Goal: Transaction & Acquisition: Obtain resource

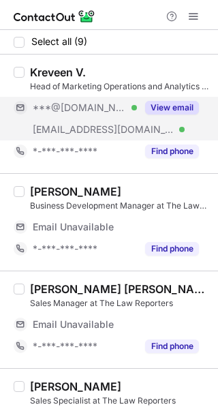
click at [173, 107] on button "View email" at bounding box center [172, 108] width 54 height 14
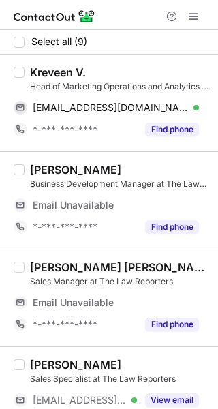
click at [34, 70] on div "Kreveen V." at bounding box center [58, 72] width 56 height 14
copy div "Kreveen"
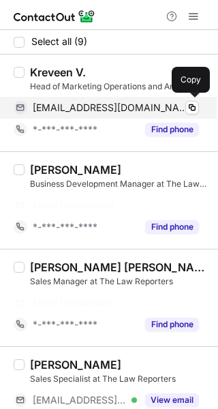
click at [93, 111] on span "kreveen@gmail.com" at bounding box center [111, 107] width 156 height 12
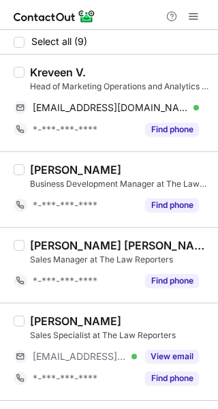
click at [129, 234] on div "Akshay Kumar Premnath Sales Manager at The Law Reporters *-***-***-**** Find ph…" at bounding box center [109, 265] width 218 height 76
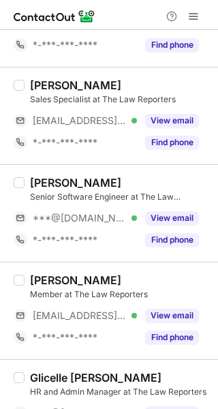
scroll to position [245, 0]
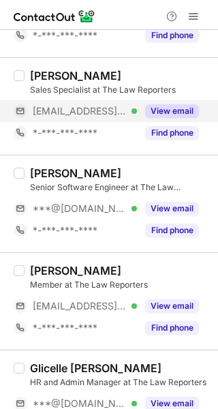
click at [161, 114] on button "View email" at bounding box center [172, 111] width 54 height 14
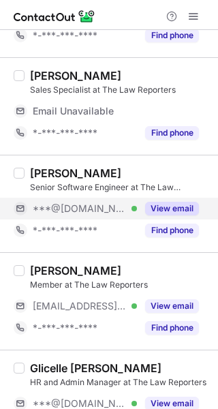
click at [160, 206] on button "View email" at bounding box center [172, 209] width 54 height 14
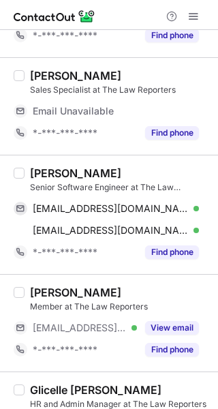
click at [37, 169] on div "Ajish Stephen" at bounding box center [75, 173] width 91 height 14
copy div "Ajish"
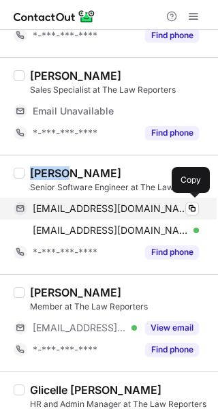
click at [133, 210] on span "ajishstephenwilfred@gmail.com" at bounding box center [111, 208] width 156 height 12
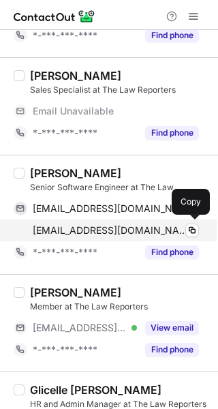
click at [111, 224] on span "ajishs@thelawreporters.com" at bounding box center [111, 230] width 156 height 12
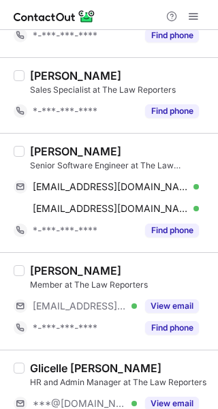
click at [140, 283] on div "Member at The Law Reporters" at bounding box center [120, 285] width 180 height 12
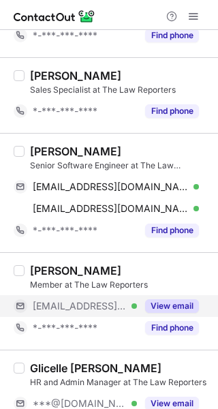
click at [157, 302] on button "View email" at bounding box center [172, 306] width 54 height 14
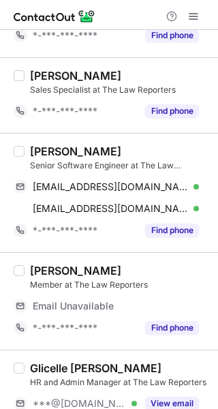
scroll to position [499, 0]
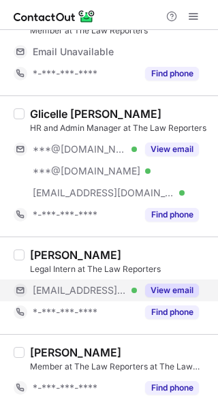
click at [151, 288] on button "View email" at bounding box center [172, 290] width 54 height 14
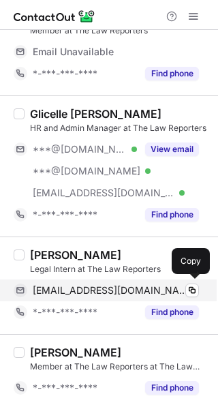
click at [87, 292] on span "tanyashiboo@thelawreporters.com" at bounding box center [111, 290] width 156 height 12
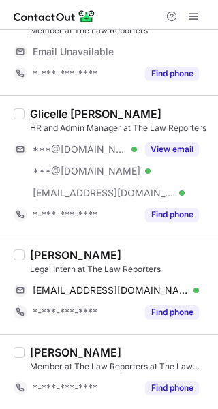
click at [44, 252] on div "TANYA SHIBOO" at bounding box center [75, 255] width 91 height 14
copy div "TANYA"
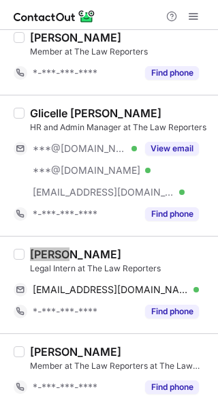
scroll to position [477, 0]
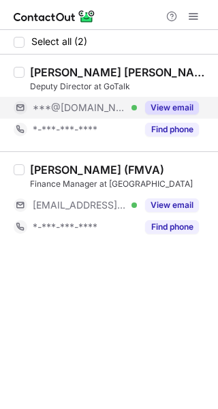
click at [172, 105] on button "View email" at bounding box center [172, 108] width 54 height 14
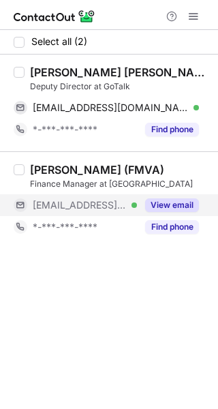
click at [158, 206] on button "View email" at bounding box center [172, 205] width 54 height 14
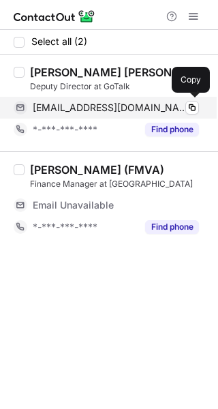
click at [88, 105] on span "shaunsiby13@gmail.com" at bounding box center [111, 107] width 156 height 12
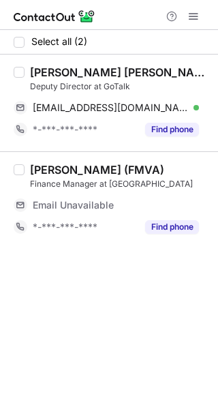
click at [35, 75] on div "Shaun Sam Siby" at bounding box center [120, 72] width 180 height 14
copy div "Shaun"
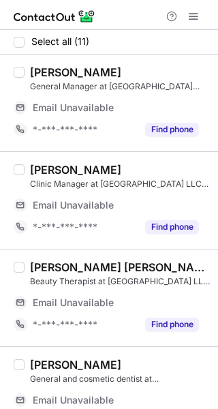
scroll to position [331, 0]
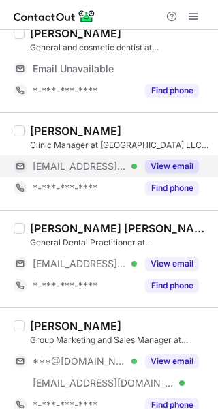
click at [176, 163] on button "View email" at bounding box center [172, 166] width 54 height 14
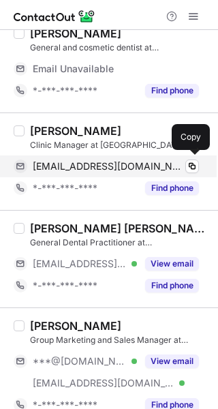
click at [84, 165] on span "saleem@evemedicals.com" at bounding box center [108, 166] width 151 height 12
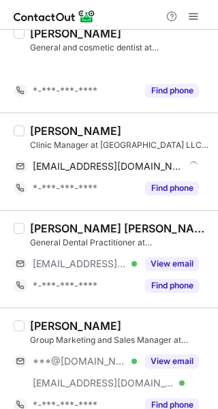
scroll to position [266, 0]
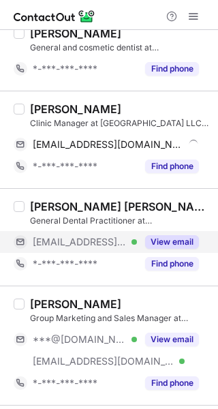
click at [159, 236] on button "View email" at bounding box center [172, 242] width 54 height 14
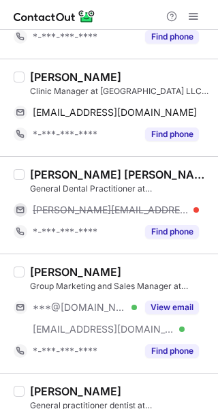
scroll to position [327, 0]
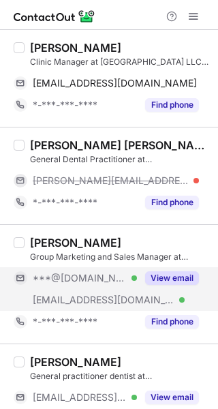
click at [162, 274] on button "View email" at bounding box center [172, 278] width 54 height 14
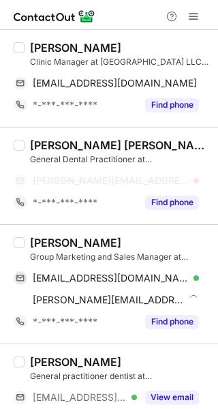
click at [64, 244] on div "Dr. AbdElHady" at bounding box center [75, 243] width 91 height 14
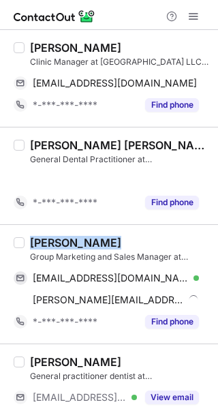
click at [64, 244] on div "Dr. AbdElHady" at bounding box center [75, 243] width 91 height 14
copy div "Dr. AbdElHady"
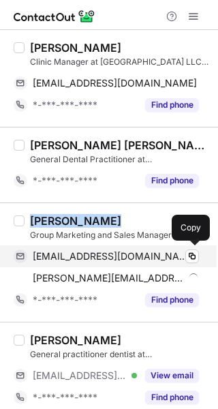
click at [93, 258] on span "gammelabdelhade@yahoo.com" at bounding box center [111, 256] width 156 height 12
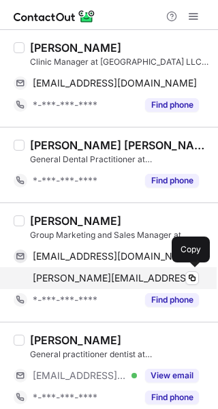
click at [114, 276] on span "abdelhady@evemedicals.com" at bounding box center [116, 278] width 166 height 12
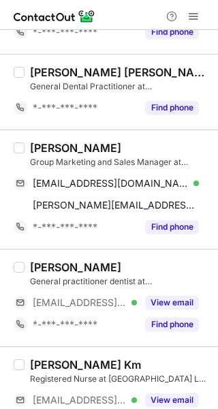
scroll to position [461, 0]
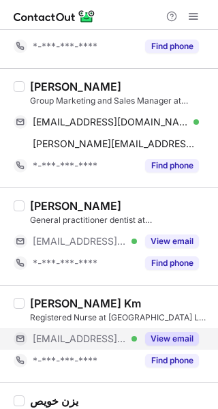
click at [171, 341] on button "View email" at bounding box center [172, 339] width 54 height 14
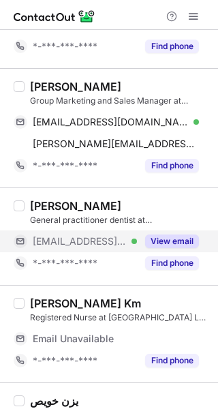
click at [164, 238] on button "View email" at bounding box center [172, 241] width 54 height 14
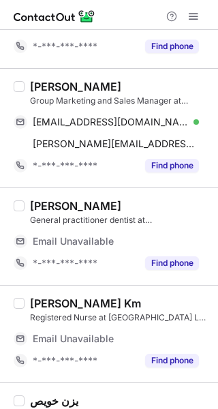
scroll to position [585, 0]
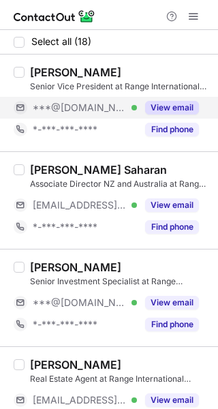
click at [173, 108] on button "View email" at bounding box center [172, 108] width 54 height 14
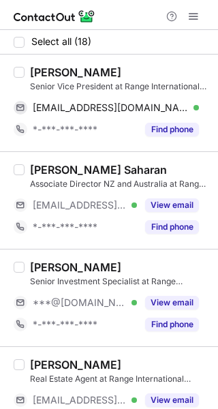
click at [48, 76] on div "Abhay J." at bounding box center [75, 72] width 91 height 14
copy div "Abhay"
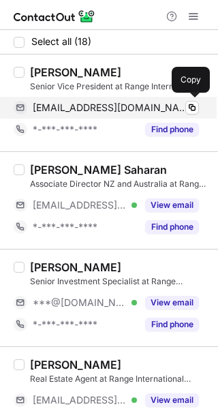
click at [87, 106] on span "abhay1212dec@gmail.com" at bounding box center [111, 107] width 156 height 12
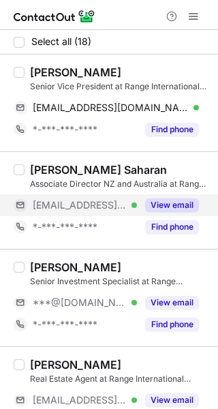
click at [111, 204] on span "***@southerncross.co.nz" at bounding box center [80, 205] width 94 height 12
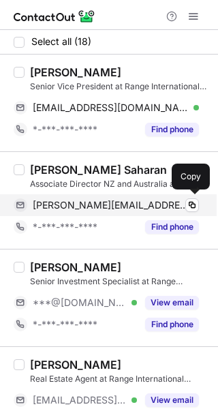
click at [93, 204] on span "himanshu.saharan@southerncross.co.nz" at bounding box center [111, 205] width 156 height 12
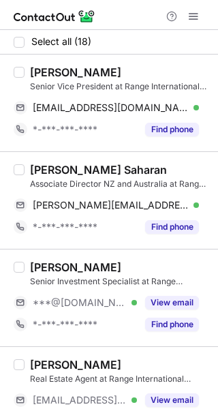
click at [52, 170] on div "Himanshu Saharan" at bounding box center [98, 170] width 137 height 14
copy div "Himanshu"
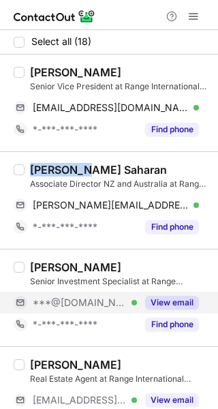
click at [161, 303] on button "View email" at bounding box center [172, 303] width 54 height 14
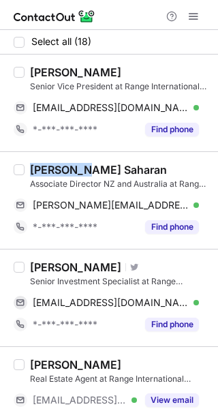
click at [48, 267] on div "Usman Hanif" at bounding box center [75, 267] width 91 height 14
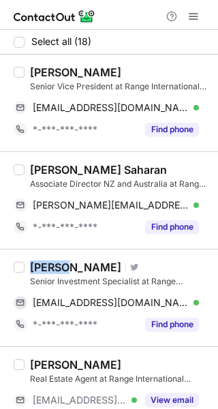
click at [48, 267] on div "Usman Hanif" at bounding box center [75, 267] width 91 height 14
copy div "Usman"
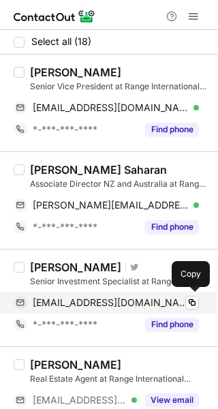
click at [122, 303] on span "usmanhanif247@hotmail.com" at bounding box center [111, 302] width 156 height 12
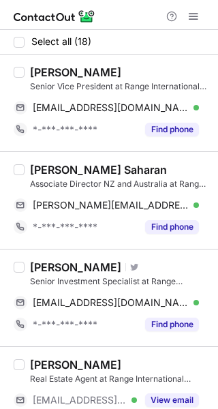
click at [146, 281] on div "Senior Investment Specialist at Range International Property Investment" at bounding box center [120, 281] width 180 height 12
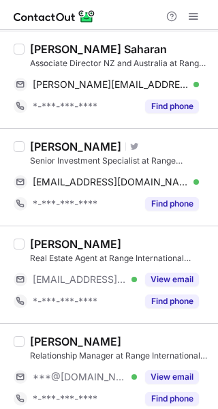
scroll to position [136, 0]
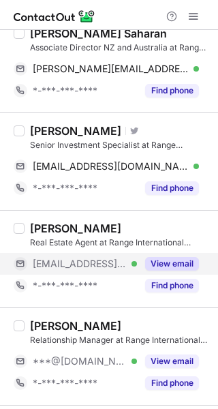
click at [174, 268] on button "View email" at bounding box center [172, 264] width 54 height 14
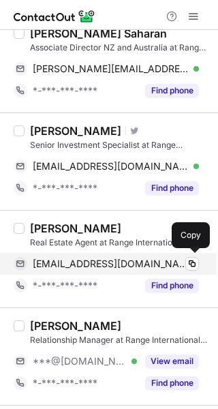
click at [58, 259] on span "leyla@range.ae" at bounding box center [111, 263] width 156 height 12
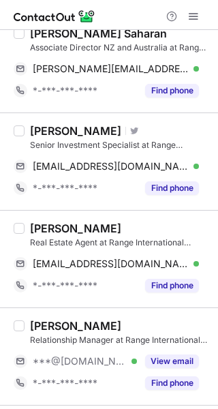
click at [42, 230] on div "Leyla Yasin" at bounding box center [75, 228] width 91 height 14
copy div "Leyla"
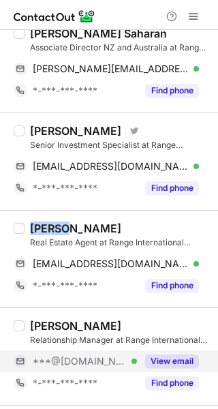
click at [163, 363] on button "View email" at bounding box center [172, 361] width 54 height 14
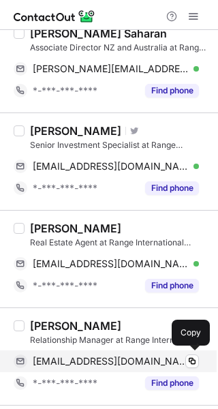
click at [102, 358] on span "jaswanthidangeti@gmail.com" at bounding box center [111, 361] width 156 height 12
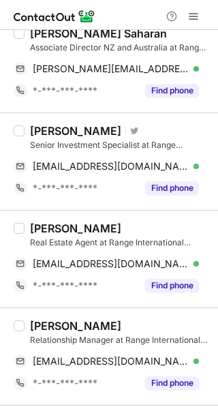
click at [49, 323] on div "Jaswanthi Dangeti" at bounding box center [75, 326] width 91 height 14
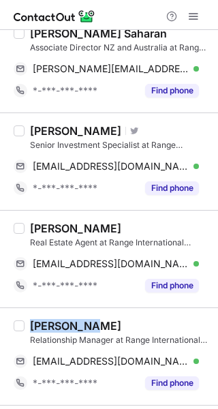
copy div "Jaswanthi"
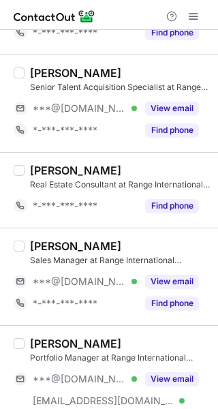
scroll to position [509, 0]
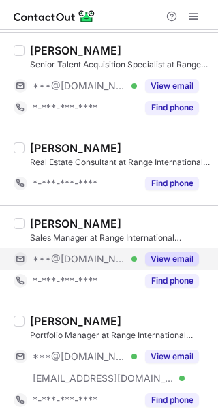
click at [183, 256] on button "View email" at bounding box center [172, 259] width 54 height 14
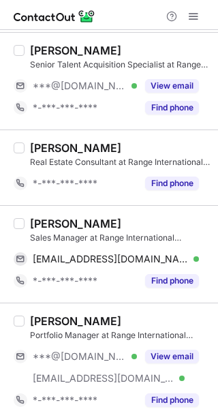
click at [44, 212] on div "Sonia Chhabra Sales Manager at Range International Property Investment soniayou…" at bounding box center [109, 253] width 218 height 97
copy div "Sonia"
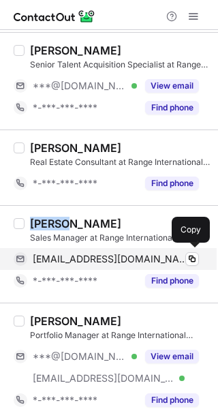
click at [78, 257] on span "soniayourhomes@gmail.com" at bounding box center [111, 259] width 156 height 12
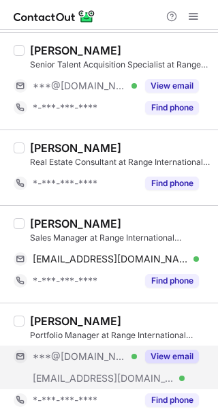
click at [169, 361] on button "View email" at bounding box center [172, 356] width 54 height 14
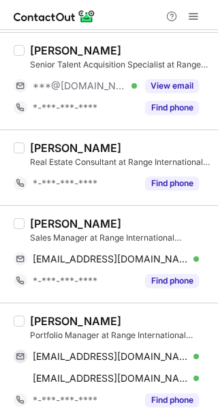
click at [44, 317] on div "ZAINAB RABBANI" at bounding box center [75, 321] width 91 height 14
copy div "ZAINAB"
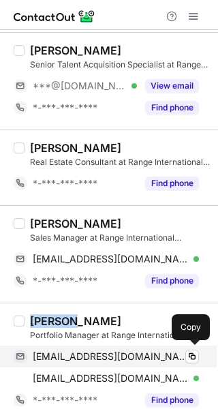
click at [101, 360] on span "zainabrabbani4@gmail.com" at bounding box center [111, 356] width 156 height 12
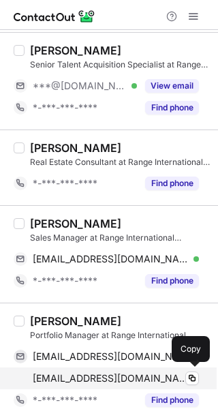
click at [116, 375] on span "zainabrabbani@range.ae" at bounding box center [111, 378] width 156 height 12
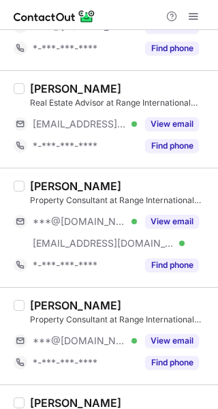
scroll to position [1073, 0]
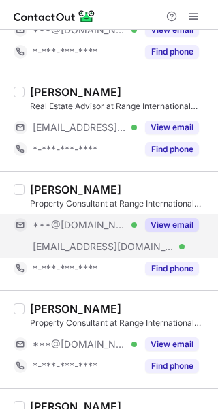
click at [170, 229] on button "View email" at bounding box center [172, 225] width 54 height 14
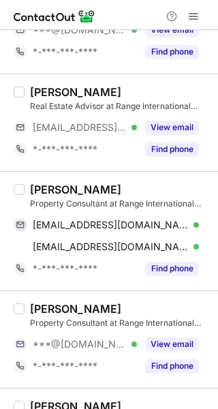
click at [44, 189] on div "Saba Farheen" at bounding box center [75, 190] width 91 height 14
copy div "Saba"
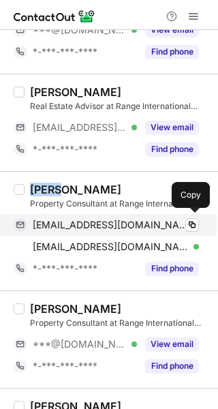
click at [88, 215] on div "saba14nisha@gmail.com Verified Copy" at bounding box center [106, 225] width 185 height 22
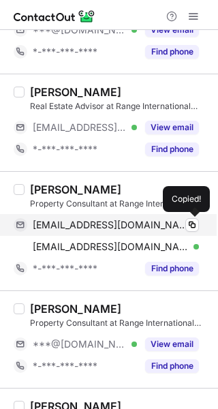
click at [88, 221] on span "saba14nisha@gmail.com" at bounding box center [111, 225] width 156 height 12
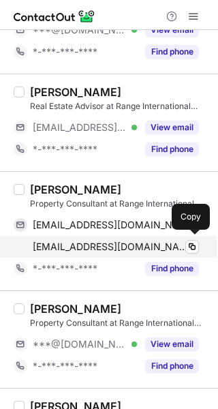
click at [87, 242] on span "saba@range.ae" at bounding box center [111, 246] width 156 height 12
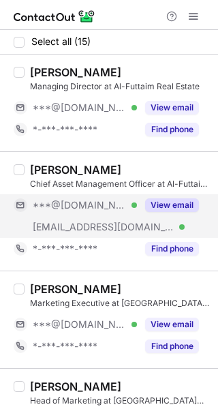
click at [168, 199] on button "View email" at bounding box center [172, 205] width 54 height 14
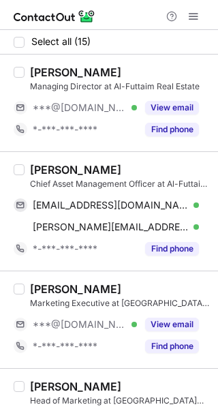
click at [68, 176] on div "[PERSON_NAME]" at bounding box center [75, 170] width 91 height 14
click at [58, 172] on div "[PERSON_NAME]" at bounding box center [75, 170] width 91 height 14
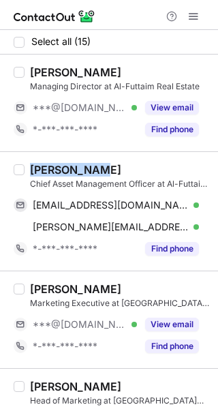
copy div "[PERSON_NAME]"
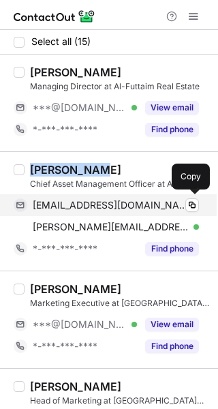
click at [91, 201] on span "[EMAIL_ADDRESS][DOMAIN_NAME]" at bounding box center [111, 205] width 156 height 12
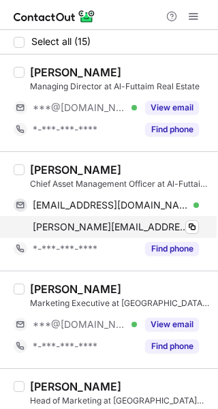
click at [83, 223] on span "[PERSON_NAME][EMAIL_ADDRESS][DOMAIN_NAME]" at bounding box center [111, 227] width 156 height 12
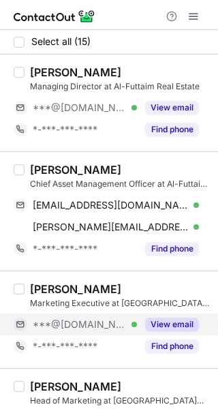
click at [158, 323] on button "View email" at bounding box center [172, 324] width 54 height 14
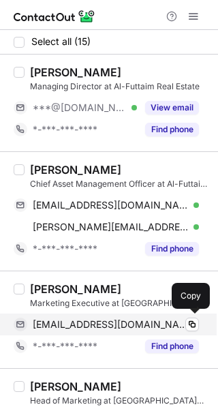
click at [92, 322] on span "[EMAIL_ADDRESS][DOMAIN_NAME]" at bounding box center [111, 324] width 156 height 12
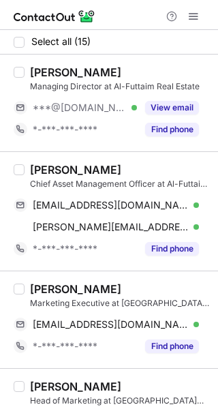
click at [35, 291] on div "[PERSON_NAME]" at bounding box center [75, 289] width 91 height 14
copy div "[PERSON_NAME]"
click at [124, 271] on div "[PERSON_NAME] Marketing Executive at Al-Futtaim Real Estate [EMAIL_ADDRESS][DOM…" at bounding box center [109, 318] width 218 height 97
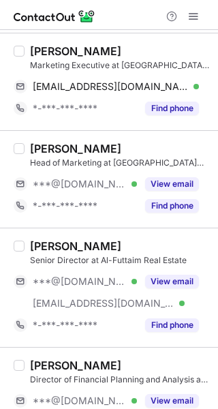
scroll to position [245, 0]
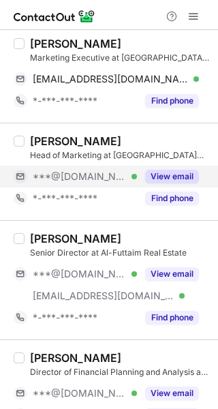
click at [169, 170] on button "View email" at bounding box center [172, 177] width 54 height 14
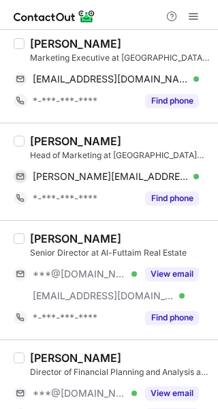
click at [39, 138] on div "[PERSON_NAME]" at bounding box center [75, 141] width 91 height 14
copy div "Riham"
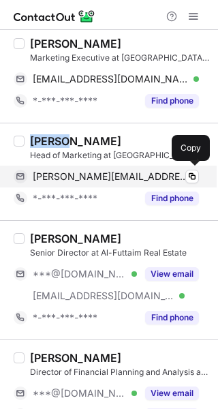
click at [85, 179] on span "[PERSON_NAME][EMAIL_ADDRESS][DOMAIN_NAME]" at bounding box center [111, 176] width 156 height 12
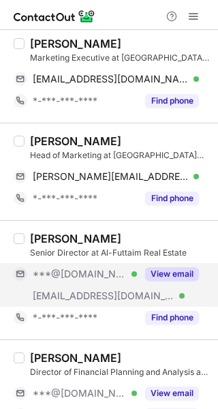
click at [164, 272] on button "View email" at bounding box center [172, 274] width 54 height 14
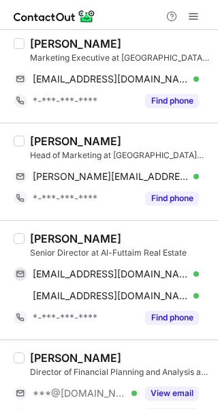
click at [48, 238] on div "[PERSON_NAME]" at bounding box center [75, 239] width 91 height 14
copy div "[PERSON_NAME]"
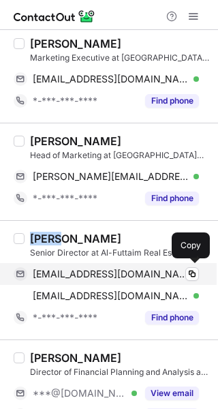
click at [140, 276] on span "[EMAIL_ADDRESS][DOMAIN_NAME]" at bounding box center [111, 274] width 156 height 12
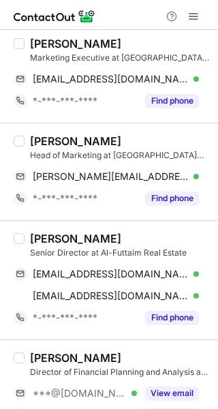
click at [127, 342] on div "[PERSON_NAME] Director of Financial Planning and Analysis at [GEOGRAPHIC_DATA] …" at bounding box center [109, 387] width 218 height 97
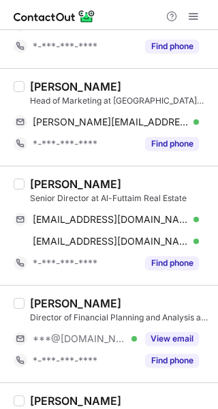
scroll to position [327, 0]
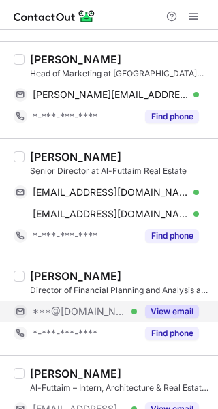
click at [164, 311] on button "View email" at bounding box center [172, 311] width 54 height 14
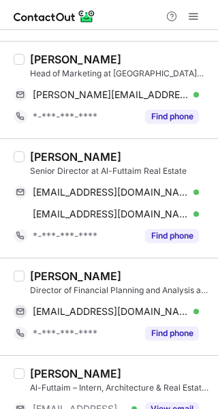
click at [47, 276] on div "[PERSON_NAME]" at bounding box center [75, 276] width 91 height 14
copy div "[PERSON_NAME]"
click at [130, 274] on div "[PERSON_NAME]" at bounding box center [120, 276] width 180 height 14
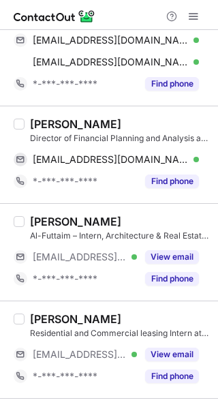
scroll to position [518, 0]
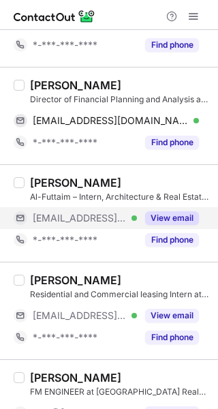
click at [168, 219] on button "View email" at bounding box center [172, 218] width 54 height 14
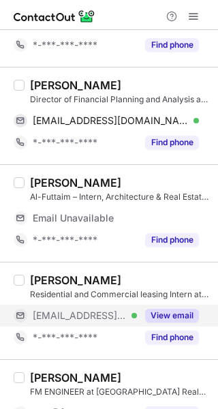
click at [170, 306] on div "View email" at bounding box center [168, 315] width 62 height 22
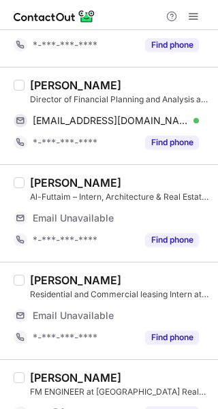
click at [157, 262] on div "[PERSON_NAME] Residential and Commercial leasing Intern at [GEOGRAPHIC_DATA] Re…" at bounding box center [109, 310] width 218 height 97
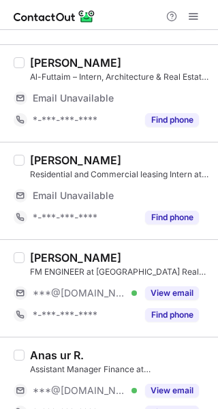
scroll to position [654, 0]
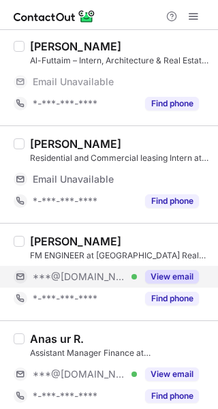
click at [159, 280] on button "View email" at bounding box center [172, 277] width 54 height 14
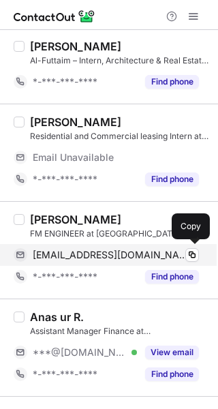
click at [114, 255] on span "[EMAIL_ADDRESS][DOMAIN_NAME]" at bounding box center [111, 255] width 156 height 12
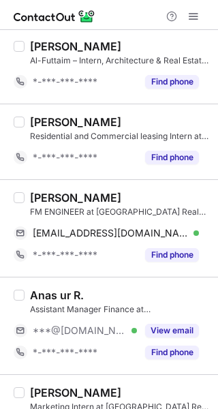
click at [133, 280] on div "Anas ur R. Assistant Manager Finance at Al-Futtaim Real Estate ***@[DOMAIN_NAME…" at bounding box center [109, 324] width 218 height 97
click at [49, 195] on div "[PERSON_NAME]" at bounding box center [75, 198] width 91 height 14
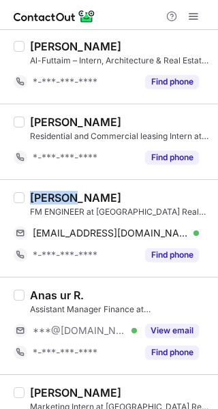
click at [49, 195] on div "[PERSON_NAME]" at bounding box center [75, 198] width 91 height 14
copy div "[PERSON_NAME]"
click at [148, 291] on div "Anas ur R." at bounding box center [120, 295] width 180 height 14
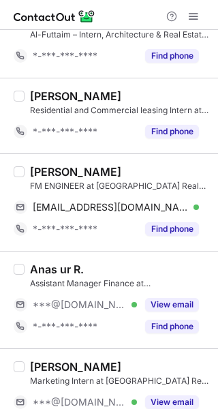
scroll to position [681, 0]
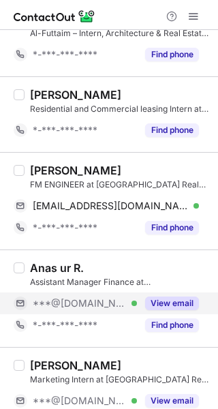
click at [169, 298] on button "View email" at bounding box center [172, 303] width 54 height 14
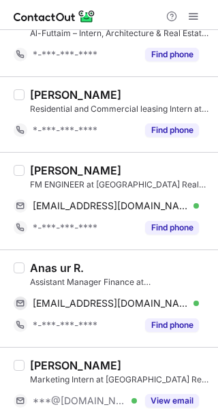
click at [33, 263] on div "Anas ur R." at bounding box center [57, 268] width 54 height 14
copy div "[PERSON_NAME]"
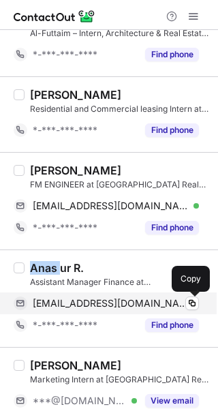
click at [106, 304] on span "[EMAIL_ADDRESS][DOMAIN_NAME]" at bounding box center [111, 303] width 156 height 12
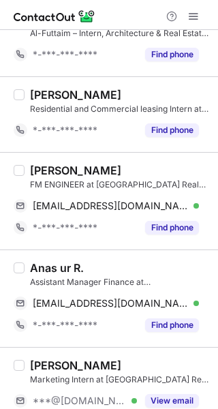
click at [100, 259] on div "Anas ur R. Assistant Manager Finance at [GEOGRAPHIC_DATA] Real Estate [EMAIL_AD…" at bounding box center [109, 297] width 218 height 97
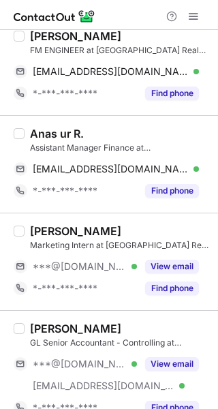
scroll to position [817, 0]
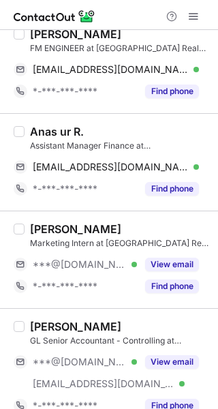
click at [100, 259] on span "***@[DOMAIN_NAME]" at bounding box center [80, 264] width 94 height 12
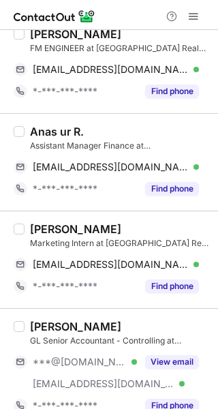
click at [49, 230] on div "[PERSON_NAME]" at bounding box center [75, 229] width 91 height 14
copy div "danah"
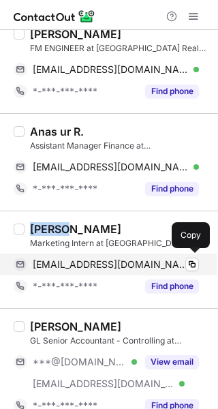
click at [117, 266] on span "[EMAIL_ADDRESS][DOMAIN_NAME]" at bounding box center [111, 264] width 156 height 12
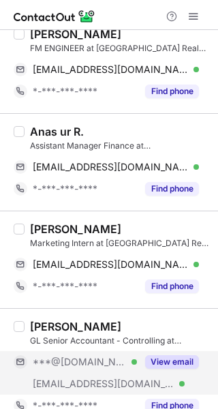
click at [176, 360] on button "View email" at bounding box center [172, 362] width 54 height 14
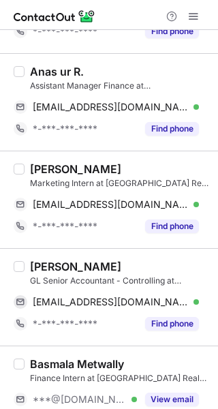
scroll to position [939, 0]
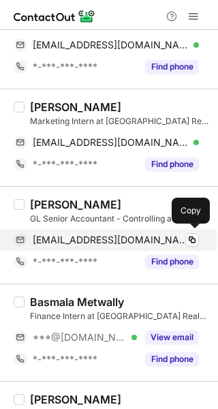
click at [112, 240] on span "[EMAIL_ADDRESS][DOMAIN_NAME]" at bounding box center [111, 240] width 156 height 12
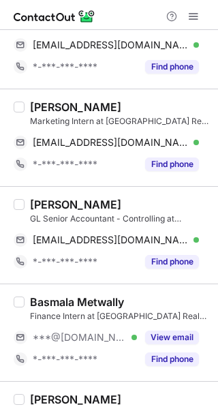
click at [42, 203] on div "[PERSON_NAME]" at bounding box center [75, 204] width 91 height 14
click at [42, 203] on div "Rania Mohamed" at bounding box center [75, 204] width 91 height 14
copy div "Rania"
click at [111, 272] on div "Rania Mohamed GL Senior Accountant - Controlling at Al-Futtaim Real Estate moha…" at bounding box center [109, 234] width 218 height 97
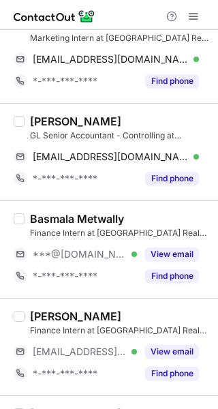
scroll to position [1048, 0]
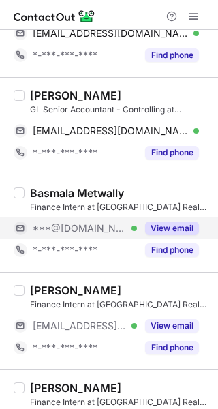
click at [167, 231] on button "View email" at bounding box center [172, 228] width 54 height 14
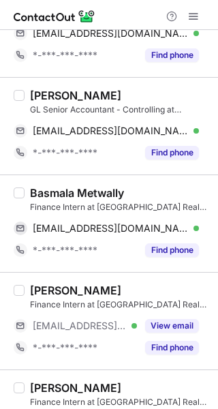
click at [55, 197] on div "Basmala Metwally" at bounding box center [77, 193] width 94 height 14
copy div "Basmala"
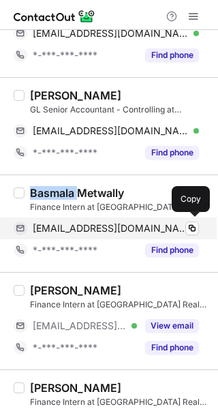
click at [85, 226] on span "basmalametwally33@gmail.com" at bounding box center [111, 228] width 156 height 12
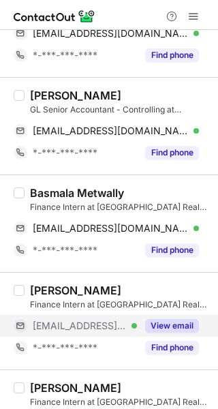
click at [164, 321] on button "View email" at bounding box center [172, 326] width 54 height 14
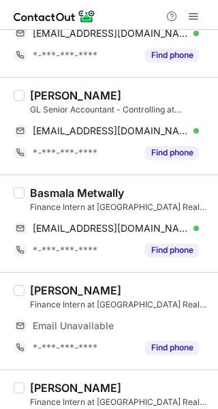
click at [54, 288] on div "Mariam Jacoub" at bounding box center [75, 290] width 91 height 14
click at [146, 283] on div "Mariam Jacoub" at bounding box center [120, 290] width 180 height 14
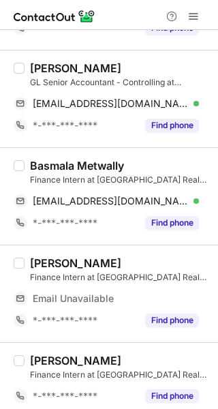
scroll to position [1083, 0]
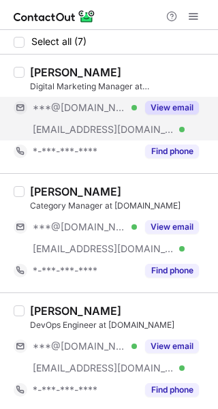
click at [170, 104] on button "View email" at bounding box center [172, 108] width 54 height 14
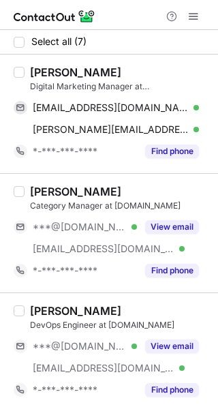
click at [37, 71] on div "Vipin Ramesh" at bounding box center [75, 72] width 91 height 14
copy div "Vipin"
click at [37, 71] on div "Vipin Ramesh" at bounding box center [75, 72] width 91 height 14
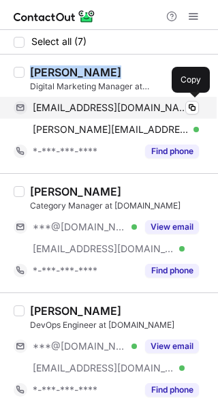
click at [86, 108] on span "vipinm34@gmail.com" at bounding box center [111, 107] width 156 height 12
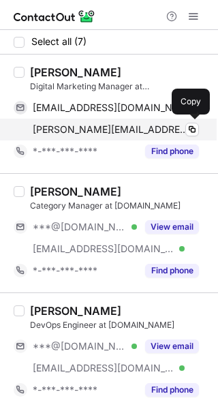
click at [100, 133] on span "vipin@funkysouq.com" at bounding box center [111, 129] width 156 height 12
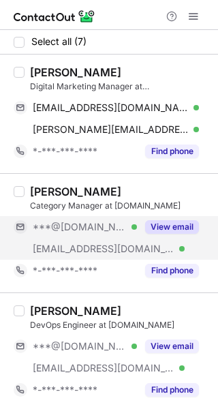
click at [95, 227] on span "***@[DOMAIN_NAME]" at bounding box center [80, 227] width 94 height 12
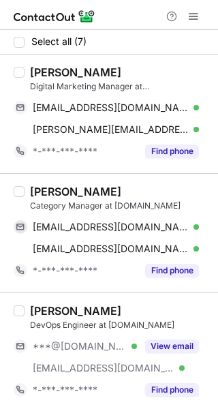
click at [42, 187] on div "Ammar Darbar" at bounding box center [75, 192] width 91 height 14
copy div "Ammar"
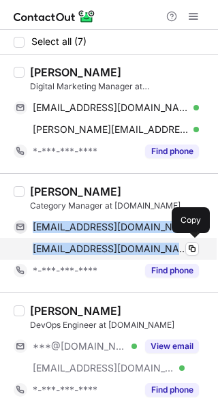
drag, startPoint x: 32, startPoint y: 227, endPoint x: 186, endPoint y: 258, distance: 156.9
click at [186, 258] on div "ammardarbar20@gmail.com Verified Copy ammar.darbar@ourshopee.com Verified Copy" at bounding box center [106, 238] width 185 height 44
copy div "ammardarbar20@gmail.com Verified Copy ammar.darbar@ourshopee.com"
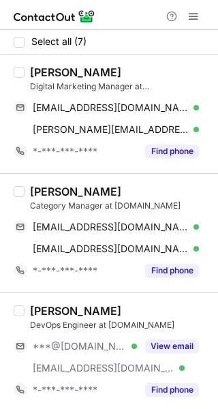
click at [125, 306] on div "Harish Sharma" at bounding box center [120, 311] width 180 height 14
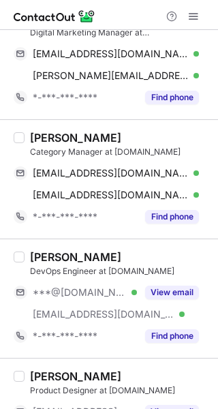
scroll to position [54, 0]
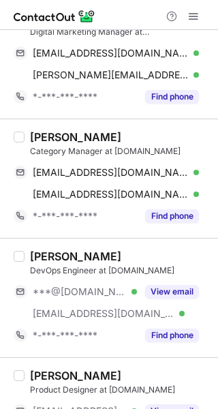
click at [52, 255] on div "Harish Sharma" at bounding box center [75, 256] width 91 height 14
copy div "Harish"
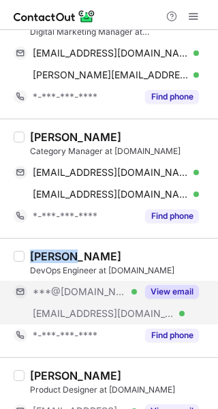
click at [74, 288] on span "***@gmail.com" at bounding box center [80, 291] width 94 height 12
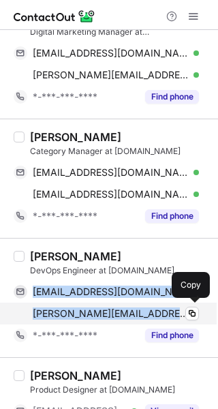
drag, startPoint x: 33, startPoint y: 289, endPoint x: 178, endPoint y: 318, distance: 148.0
click at [178, 318] on div "harishrsar@gmail.com Verified Copy harish.sharma@ourshopee.com Verified Copy" at bounding box center [106, 303] width 185 height 44
copy div "harishrsar@gmail.com Verified Copy harish.sharma@ourshopee.com"
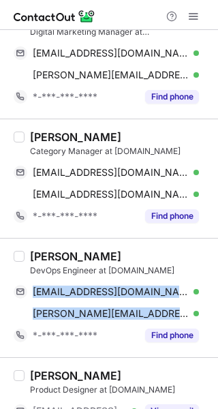
click at [121, 255] on div "Harish Sharma" at bounding box center [120, 256] width 180 height 14
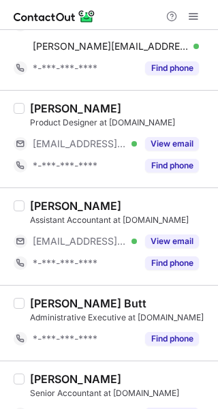
scroll to position [327, 0]
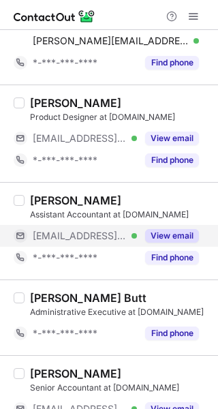
click at [155, 229] on button "View email" at bounding box center [172, 236] width 54 height 14
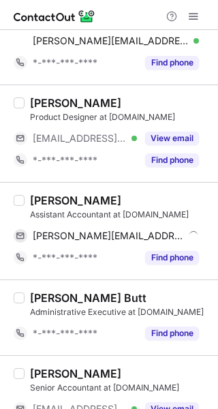
click at [59, 200] on div "Mohammed Ashfaq" at bounding box center [75, 200] width 91 height 14
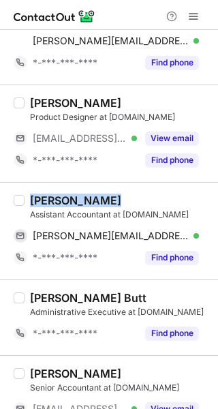
copy div "Mohammed Ashfaq"
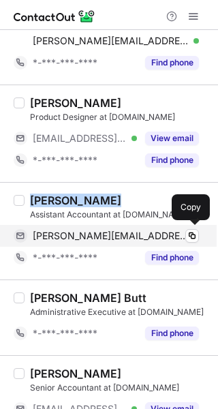
click at [161, 234] on span "mohammed.ashfaq@ourshopee.com" at bounding box center [111, 236] width 156 height 12
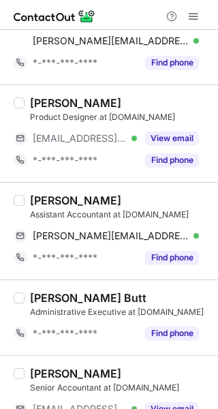
scroll to position [370, 0]
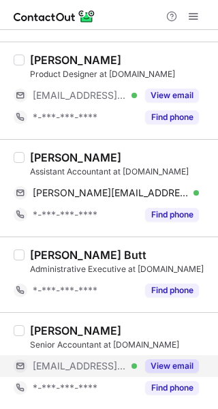
click at [175, 360] on button "View email" at bounding box center [172, 366] width 54 height 14
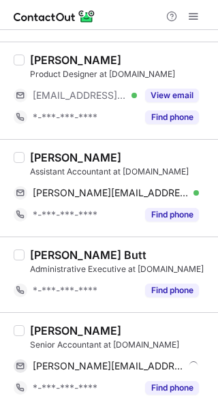
click at [35, 318] on div "Sajith Shanaka Senior Accountant at Ourshopee.com sajith.shanaka@ourshopee.com …" at bounding box center [109, 360] width 218 height 97
copy div "Sajith"
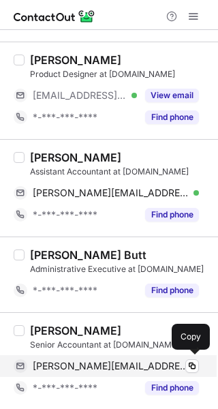
click at [78, 368] on span "sajith.shanaka@ourshopee.com" at bounding box center [111, 366] width 156 height 12
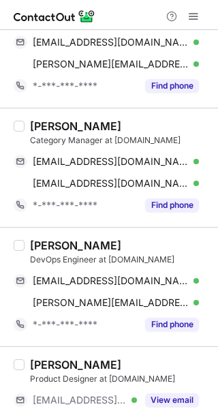
scroll to position [0, 0]
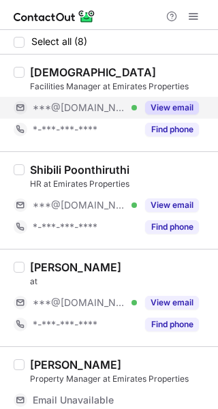
click at [153, 108] on button "View email" at bounding box center [172, 108] width 54 height 14
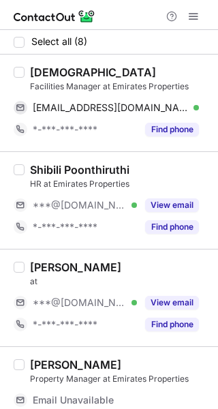
click at [56, 66] on div "Shyam krishna" at bounding box center [93, 72] width 126 height 14
copy div "Shyam"
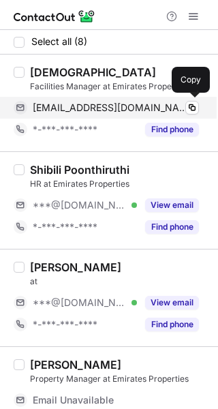
click at [76, 110] on span "shyamkrishna4243@gmail.com" at bounding box center [111, 107] width 156 height 12
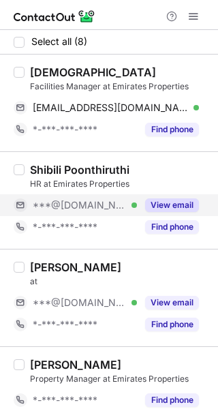
click at [167, 210] on button "View email" at bounding box center [172, 205] width 54 height 14
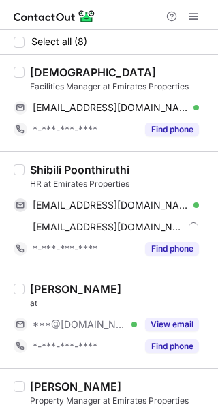
click at [32, 168] on div "Shibili Poonthiruthi" at bounding box center [79, 170] width 99 height 14
copy div "Shibili"
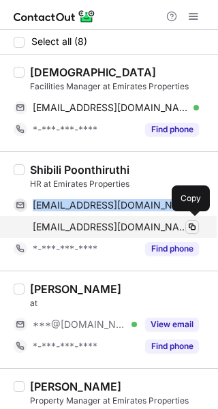
drag, startPoint x: 52, startPoint y: 204, endPoint x: 193, endPoint y: 224, distance: 142.3
click at [193, 224] on div "shibilipoonthiruthi@gmail.com Verified Copy shibili@emiratesproperties.com Veri…" at bounding box center [106, 216] width 185 height 44
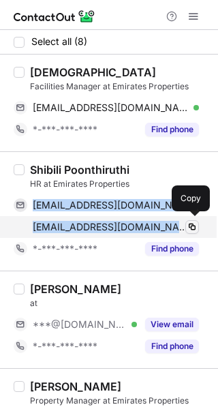
copy div "shibilipoonthiruthi@gmail.com Verified Copy shibili@emiratesproperties.com Veri…"
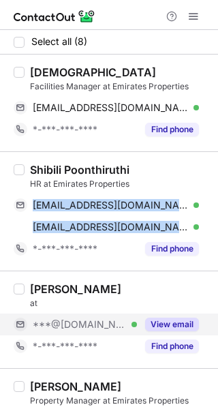
click at [169, 321] on button "View email" at bounding box center [172, 324] width 54 height 14
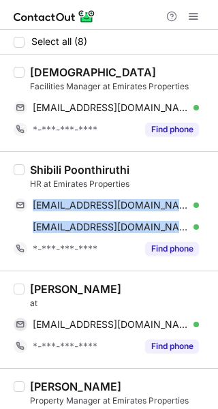
click at [42, 287] on div "Kezia Kunjumon" at bounding box center [75, 289] width 91 height 14
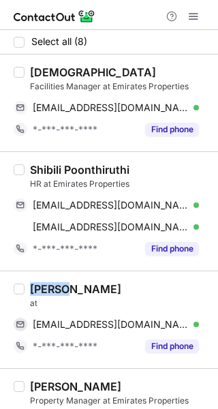
click at [42, 287] on div "Kezia Kunjumon" at bounding box center [75, 289] width 91 height 14
copy div "Kezia"
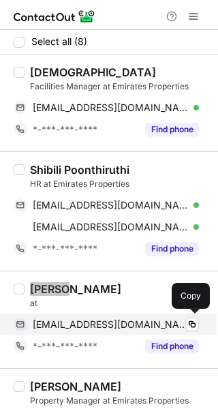
click at [110, 321] on span "keziakk00@gmail.com" at bounding box center [111, 324] width 156 height 12
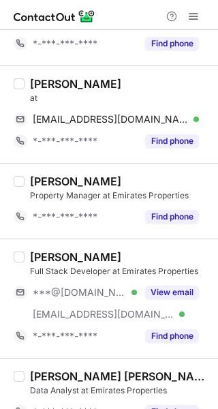
scroll to position [220, 0]
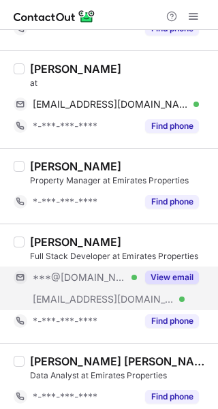
click at [172, 278] on button "View email" at bounding box center [172, 277] width 54 height 14
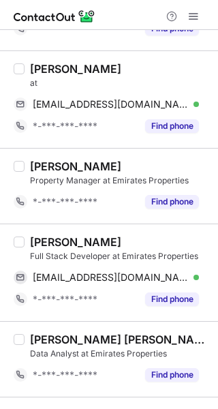
click at [42, 239] on div "Suhail A" at bounding box center [75, 242] width 91 height 14
copy div "Suhail"
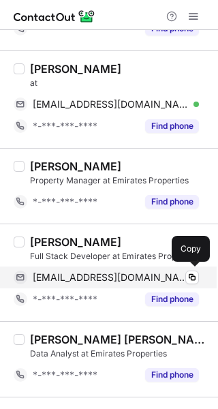
click at [89, 280] on span "suhailabdulla135@gmail.com" at bounding box center [111, 277] width 156 height 12
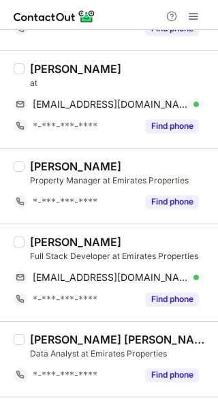
scroll to position [380, 0]
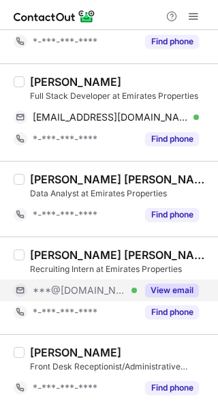
click at [178, 288] on button "View email" at bounding box center [172, 290] width 54 height 14
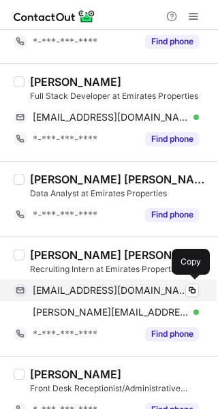
click at [72, 289] on span "merlynangelfrancis75@gmail.com" at bounding box center [111, 290] width 156 height 12
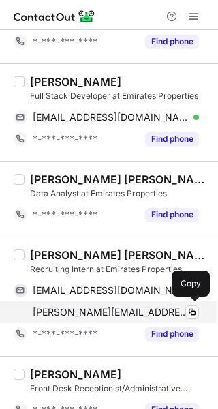
click at [104, 311] on span "merlyn@emiratesproperties.com" at bounding box center [111, 312] width 156 height 12
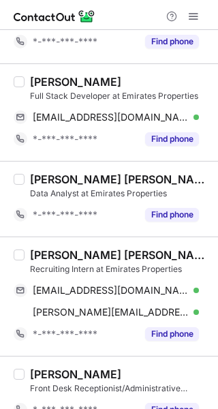
click at [48, 251] on div "Merlyn angel Francis" at bounding box center [120, 255] width 180 height 14
copy div "Merlyn"
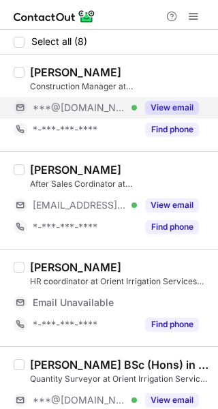
click at [187, 110] on button "View email" at bounding box center [172, 108] width 54 height 14
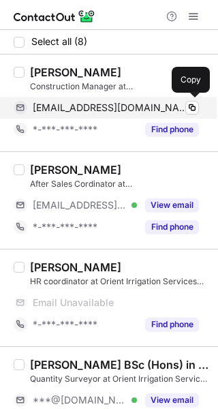
click at [109, 103] on span "rayburt8@gmail.com" at bounding box center [111, 107] width 156 height 12
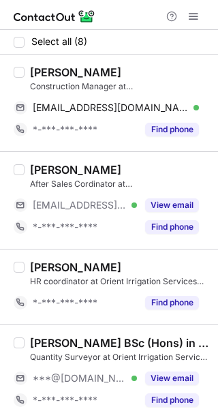
click at [42, 68] on div "Ray Burt" at bounding box center [75, 72] width 91 height 14
copy div "Ray"
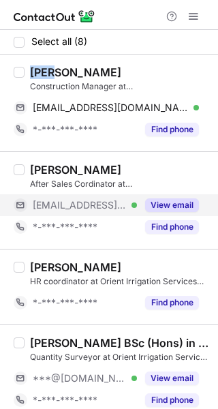
click at [156, 207] on button "View email" at bounding box center [172, 205] width 54 height 14
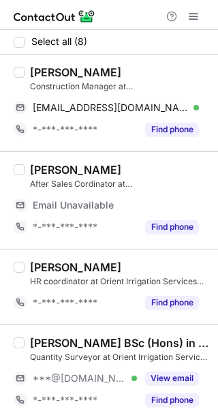
click at [48, 173] on div "Christopher lopez" at bounding box center [75, 170] width 91 height 14
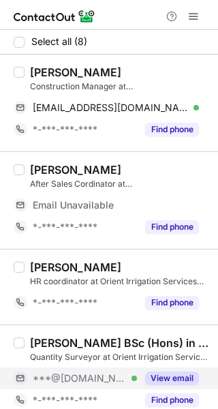
click at [177, 379] on button "View email" at bounding box center [172, 378] width 54 height 14
click at [49, 340] on div "Aaqif Ahamed BSc (Hons) in QS" at bounding box center [120, 343] width 180 height 14
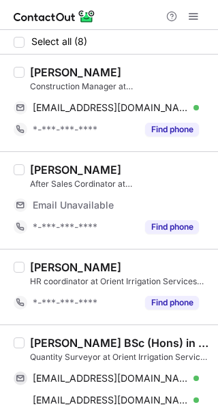
click at [49, 340] on div "Aaqif Ahamed BSc (Hons) in QS" at bounding box center [120, 343] width 180 height 14
copy div "Aaqif"
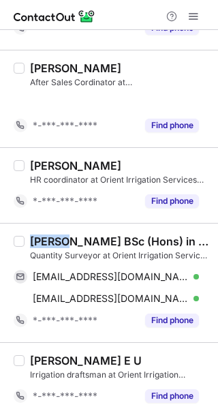
scroll to position [128, 0]
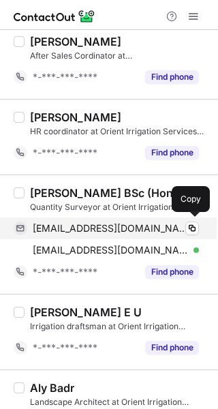
click at [131, 231] on span "aaqifahamed2005@gmail.com" at bounding box center [111, 228] width 156 height 12
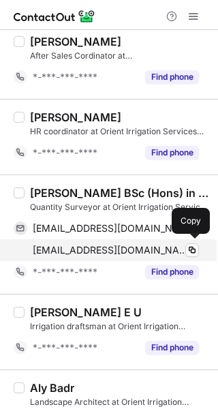
click at [110, 247] on span "aaqif@orientirrigation.com" at bounding box center [111, 250] width 156 height 12
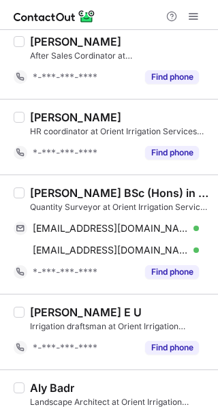
scroll to position [402, 0]
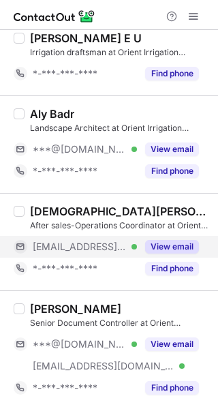
click at [183, 242] on button "View email" at bounding box center [172, 247] width 54 height 14
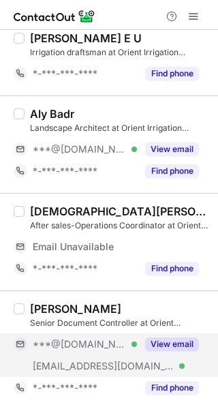
click at [151, 340] on button "View email" at bounding box center [172, 344] width 54 height 14
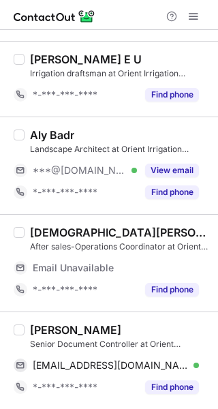
scroll to position [380, 0]
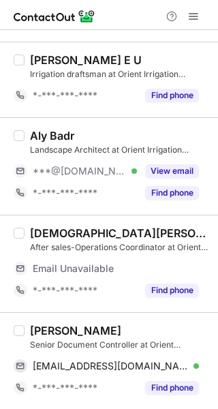
click at [37, 320] on div "Adil Zaman Senior Document Controller at Orient Irrigation Services LLC adilkha…" at bounding box center [109, 360] width 218 height 97
copy div "Adil"
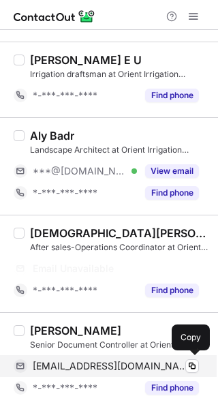
click at [128, 358] on div "adilkhan8091@gmail.com Verified Copy" at bounding box center [106, 366] width 185 height 22
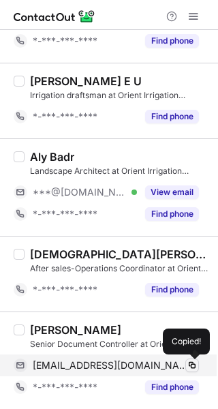
scroll to position [358, 0]
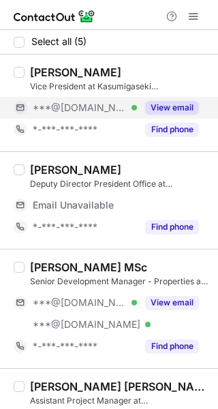
click at [163, 104] on button "View email" at bounding box center [172, 108] width 54 height 14
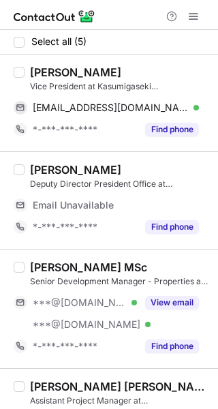
click at [43, 70] on div "[PERSON_NAME]" at bounding box center [75, 72] width 91 height 14
copy div "[PERSON_NAME]"
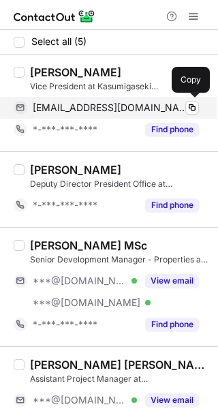
click at [68, 111] on span "[EMAIL_ADDRESS][DOMAIN_NAME]" at bounding box center [111, 107] width 156 height 12
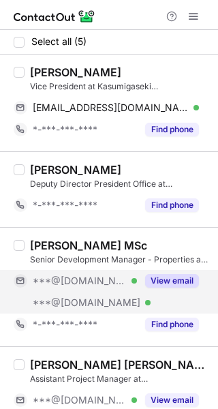
click at [104, 273] on div "***@[DOMAIN_NAME] Verified" at bounding box center [75, 281] width 123 height 22
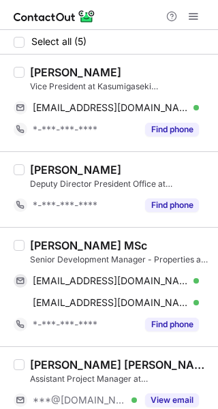
click at [46, 241] on div "[PERSON_NAME] MSc" at bounding box center [88, 245] width 117 height 14
copy div "Ammar"
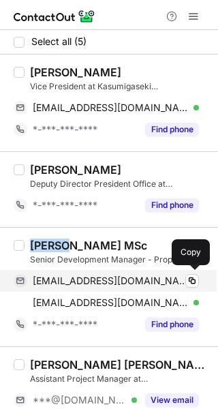
click at [112, 275] on span "[EMAIL_ADDRESS][DOMAIN_NAME]" at bounding box center [111, 280] width 156 height 12
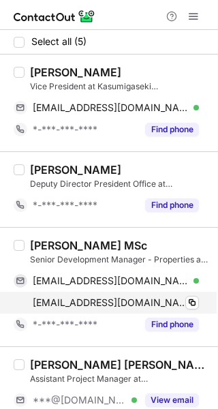
click at [155, 298] on div "[EMAIL_ADDRESS][DOMAIN_NAME] Verified" at bounding box center [116, 302] width 166 height 12
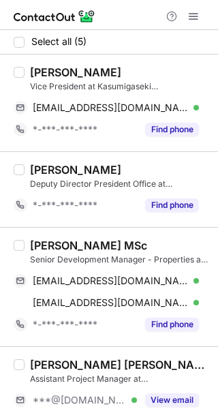
scroll to position [110, 0]
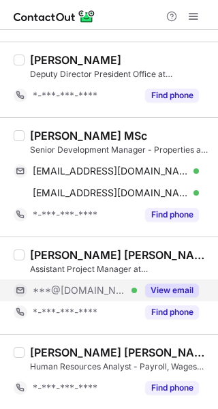
click at [164, 286] on button "View email" at bounding box center [172, 290] width 54 height 14
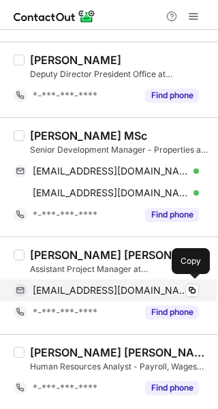
click at [74, 294] on span "[EMAIL_ADDRESS][DOMAIN_NAME]" at bounding box center [111, 290] width 156 height 12
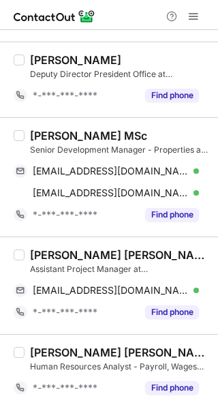
click at [58, 252] on div "[PERSON_NAME] [PERSON_NAME]" at bounding box center [120, 255] width 180 height 14
copy div "[PERSON_NAME]"
click at [105, 336] on div "[PERSON_NAME] [PERSON_NAME] Aleonar Human Resources Analyst - Payroll, Wages An…" at bounding box center [109, 372] width 218 height 76
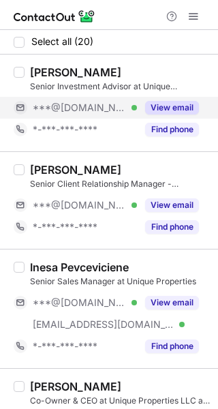
click at [172, 110] on button "View email" at bounding box center [172, 108] width 54 height 14
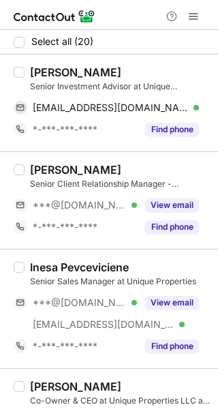
click at [49, 62] on div "[PERSON_NAME] Senior Investment Advisor at Unique Properties [EMAIL_ADDRESS][DO…" at bounding box center [109, 102] width 218 height 97
click at [49, 62] on div "Pawan Udernani Senior Investment Advisor at Unique Properties pawan_uderani@yah…" at bounding box center [109, 102] width 218 height 97
copy div "Pawan"
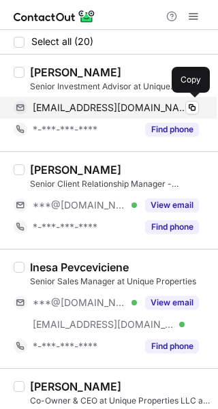
click at [86, 100] on div "pawan_uderani@yahoo.com Verified Copy" at bounding box center [106, 108] width 185 height 22
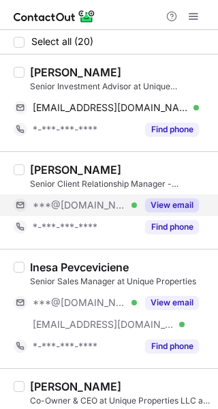
click at [59, 199] on span "***@gmail.com" at bounding box center [80, 205] width 94 height 12
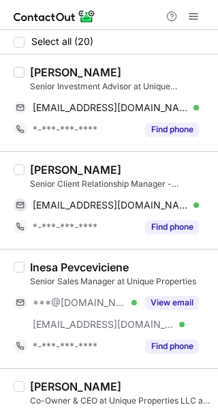
click at [47, 163] on div "Shafraz Habeeb" at bounding box center [75, 170] width 91 height 14
copy div "Shafraz"
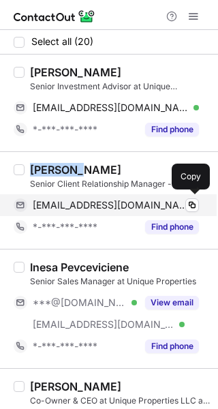
click at [108, 206] on span "shafraz2426@gmail.com" at bounding box center [111, 205] width 156 height 12
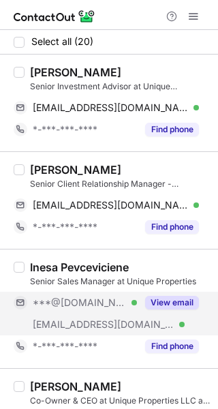
click at [183, 302] on button "View email" at bounding box center [172, 303] width 54 height 14
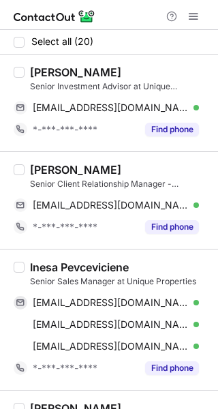
click at [47, 268] on div "Inesa Pevceviciene" at bounding box center [79, 267] width 99 height 14
copy div "Inesa"
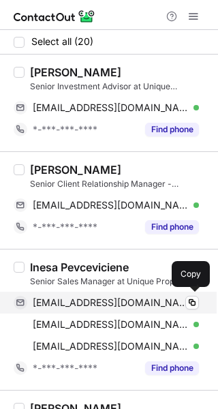
click at [159, 303] on span "inesapevceviciene@gmail.com" at bounding box center [111, 302] width 156 height 12
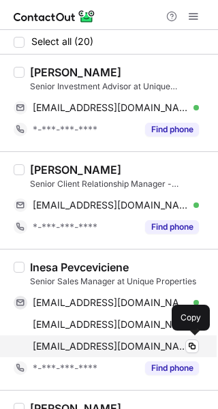
click at [99, 343] on span "inesa@uniqueproperties.ae" at bounding box center [111, 346] width 156 height 12
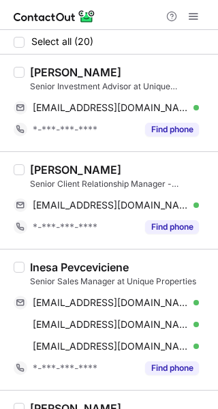
click at [138, 257] on div "Inesa Pevceviciene Senior Sales Manager at Unique Properties inesapevceviciene@…" at bounding box center [109, 319] width 218 height 141
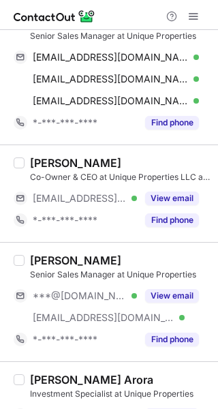
scroll to position [272, 0]
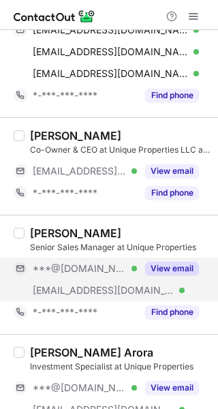
click at [168, 266] on button "View email" at bounding box center [172, 269] width 54 height 14
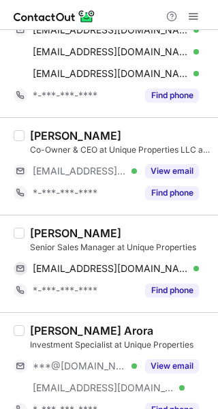
click at [44, 227] on div "Maria Yaseen" at bounding box center [75, 233] width 91 height 14
copy div "Maria"
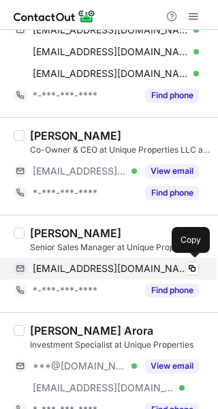
click at [74, 262] on span "mariayaseenqureshi@gmail.com" at bounding box center [111, 268] width 156 height 12
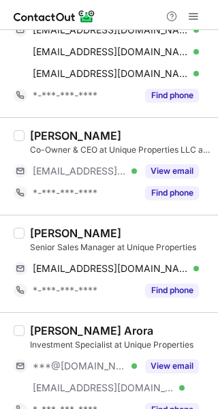
click at [118, 310] on div "Maria Yaseen Senior Sales Manager at Unique Properties mariayaseenqureshi@gmail…" at bounding box center [109, 263] width 218 height 97
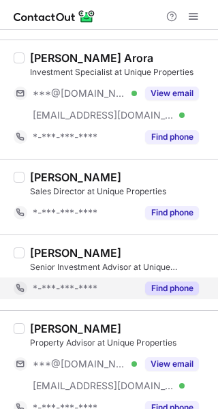
scroll to position [572, 0]
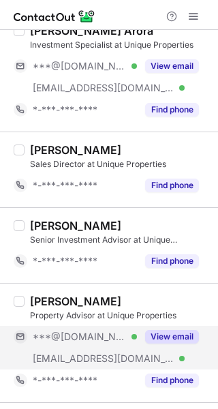
click at [161, 327] on div "View email" at bounding box center [168, 337] width 62 height 22
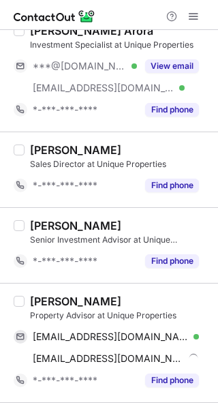
click at [66, 302] on div "Muhammad Mujtaba" at bounding box center [75, 301] width 91 height 14
copy div "Muhammad"
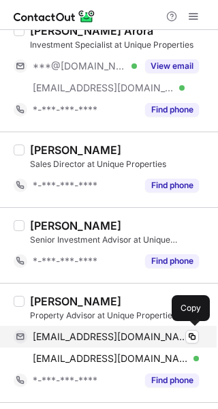
click at [88, 330] on span "mehar0100@gmail.com" at bounding box center [111, 336] width 156 height 12
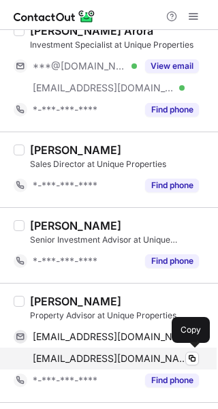
click at [127, 358] on span "mujtaba@uniqueproperties.ae" at bounding box center [111, 358] width 156 height 12
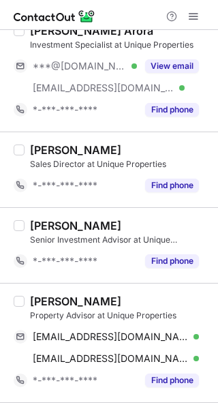
click at [185, 301] on div "Muhammad Mujtaba" at bounding box center [120, 301] width 180 height 14
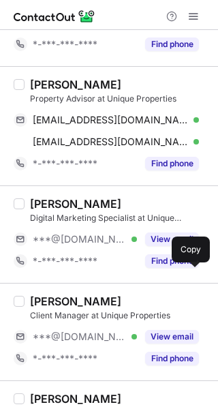
scroll to position [790, 0]
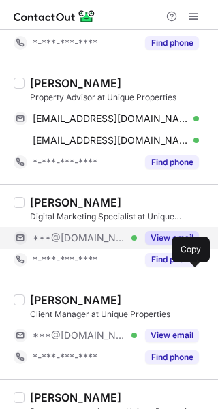
click at [161, 232] on button "View email" at bounding box center [172, 238] width 54 height 14
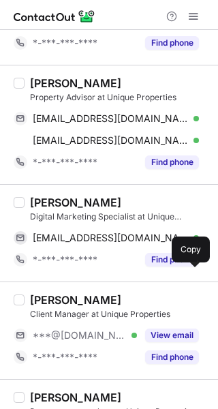
click at [41, 204] on div "Zeeshan Khalil" at bounding box center [75, 202] width 91 height 14
copy div "Zeeshan"
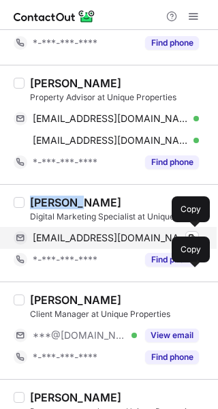
click at [108, 234] on span "tvzeeshan@gmail.com" at bounding box center [111, 238] width 156 height 12
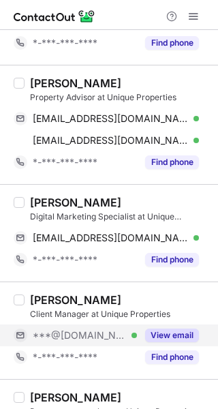
click at [178, 337] on button "View email" at bounding box center [172, 335] width 54 height 14
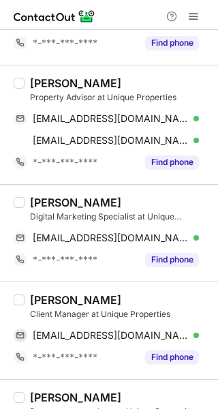
click at [48, 305] on div "Manas Ghosh" at bounding box center [75, 300] width 91 height 14
copy div "Manas"
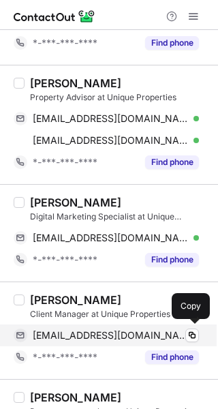
click at [129, 330] on span "manas123447@gmail.com" at bounding box center [111, 335] width 156 height 12
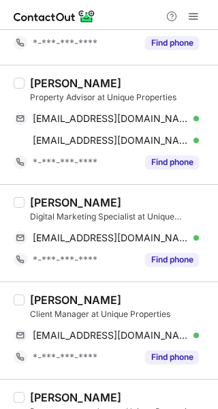
click at [150, 293] on div "Manas Ghosh" at bounding box center [120, 300] width 180 height 14
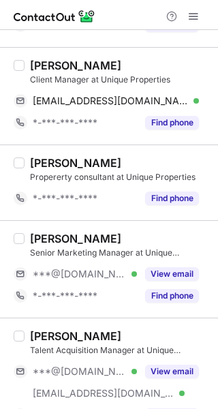
scroll to position [1035, 0]
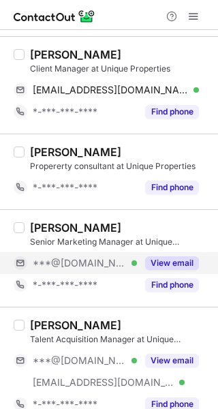
click at [173, 259] on button "View email" at bounding box center [172, 263] width 54 height 14
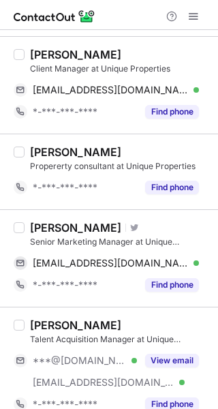
click at [36, 225] on div "Muhammad Rafi" at bounding box center [75, 228] width 91 height 14
copy div "Muhammad"
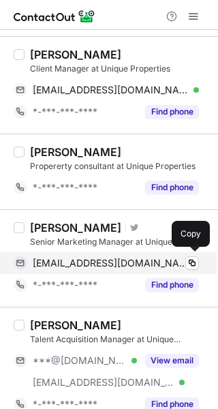
click at [132, 257] on div "rafirao52@gmail.com Verified" at bounding box center [116, 263] width 166 height 12
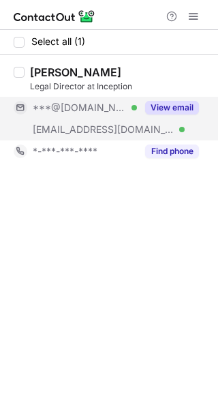
click at [176, 107] on button "View email" at bounding box center [172, 108] width 54 height 14
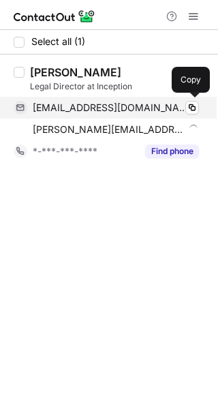
click at [90, 112] on span "phillawlor@yahoo.com" at bounding box center [111, 107] width 156 height 12
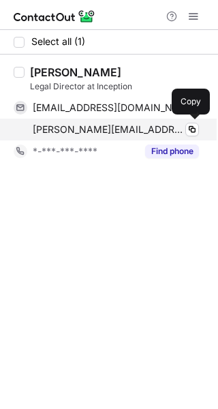
click at [84, 127] on span "phillip.lawlor@inceptioniai.org" at bounding box center [108, 129] width 151 height 12
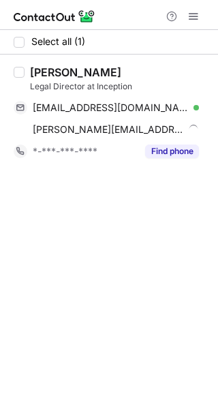
click at [40, 75] on div "Phillip Lawlor" at bounding box center [75, 72] width 91 height 14
copy div "Phillip"
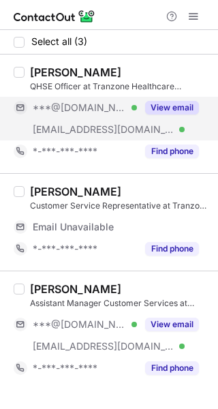
click at [168, 110] on button "View email" at bounding box center [172, 108] width 54 height 14
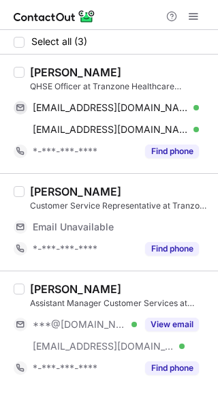
click at [52, 62] on div "[PERSON_NAME] Officer at Tranzone Healthcare Logistics UAE [EMAIL_ADDRESS][DOMA…" at bounding box center [109, 113] width 218 height 118
copy div "[PERSON_NAME]"
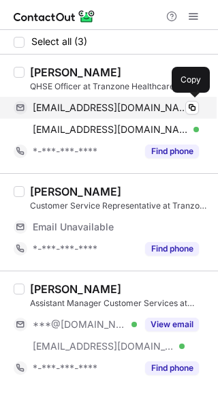
click at [121, 106] on span "[EMAIL_ADDRESS][DOMAIN_NAME]" at bounding box center [111, 107] width 156 height 12
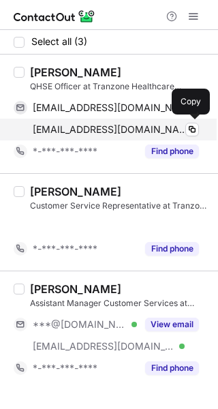
click at [85, 126] on span "[EMAIL_ADDRESS][DOMAIN_NAME]" at bounding box center [111, 129] width 156 height 12
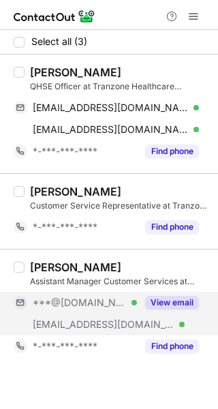
click at [162, 301] on button "View email" at bounding box center [172, 303] width 54 height 14
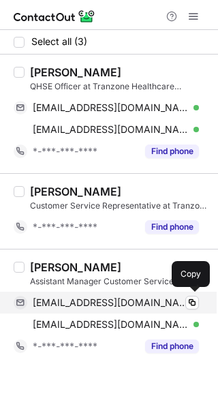
click at [72, 301] on span "[EMAIL_ADDRESS][DOMAIN_NAME]" at bounding box center [111, 302] width 156 height 12
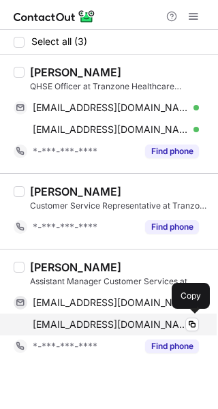
click at [123, 327] on span "[EMAIL_ADDRESS][DOMAIN_NAME]" at bounding box center [111, 324] width 156 height 12
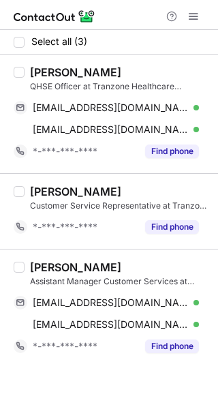
click at [144, 266] on div "[PERSON_NAME]" at bounding box center [120, 267] width 180 height 14
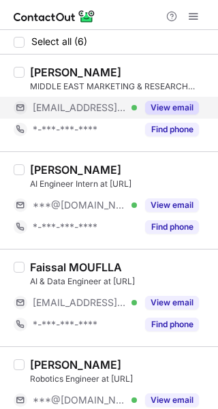
click at [161, 114] on div "View email" at bounding box center [168, 108] width 62 height 22
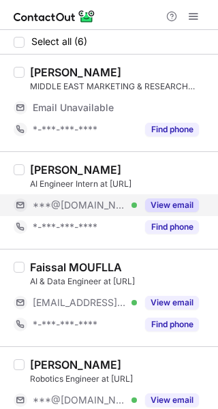
click at [137, 206] on div "View email" at bounding box center [168, 205] width 62 height 22
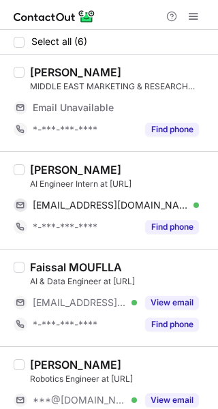
click at [54, 169] on div "Manish Sharma" at bounding box center [75, 170] width 91 height 14
copy div "Manish"
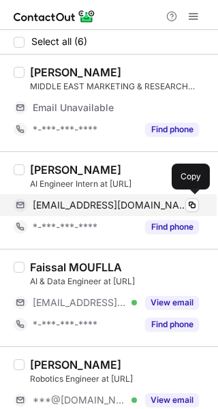
click at [108, 209] on span "sharmaji4615@gmail.com" at bounding box center [111, 205] width 156 height 12
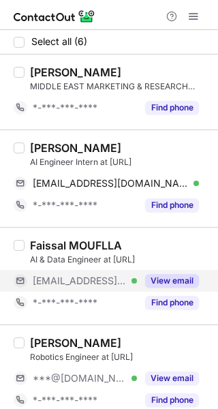
click at [168, 280] on button "View email" at bounding box center [172, 281] width 54 height 14
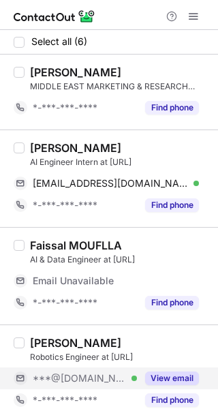
click at [165, 380] on button "View email" at bounding box center [172, 378] width 54 height 14
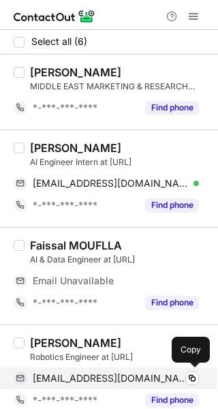
click at [81, 376] on span "ayaryans02@gmail.com" at bounding box center [111, 378] width 156 height 12
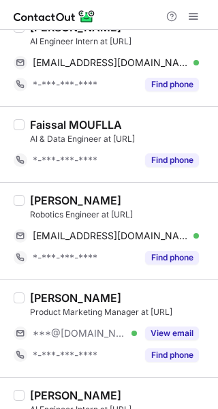
scroll to position [136, 0]
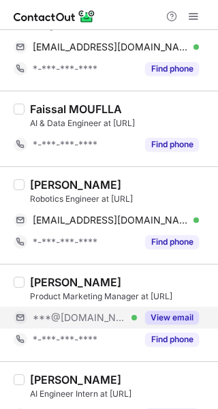
click at [164, 313] on button "View email" at bounding box center [172, 318] width 54 height 14
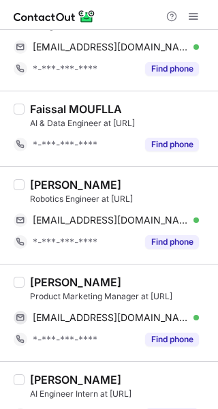
click at [56, 286] on div "Shweta Gaba" at bounding box center [75, 282] width 91 height 14
copy div "Shweta"
click at [45, 189] on div "Aryan Kumar" at bounding box center [75, 185] width 91 height 14
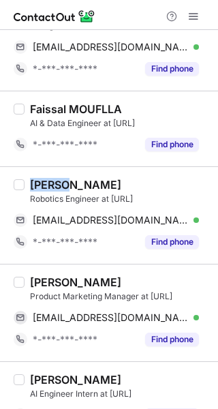
copy div "Aryan"
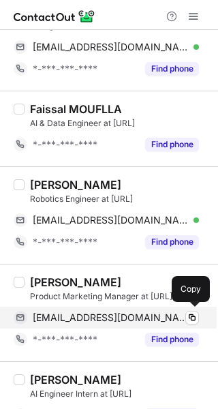
click at [93, 318] on span "shwetagaba06@gmail.com" at bounding box center [111, 317] width 156 height 12
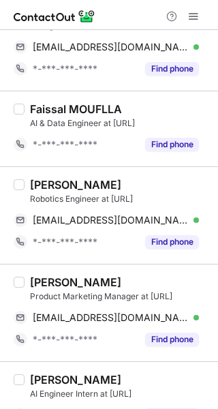
scroll to position [207, 0]
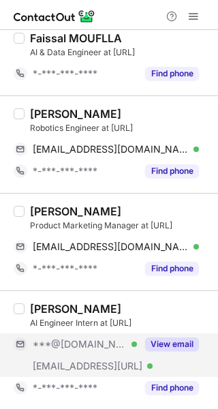
click at [178, 350] on div "View email" at bounding box center [168, 344] width 62 height 22
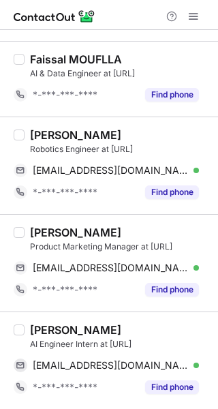
scroll to position [185, 0]
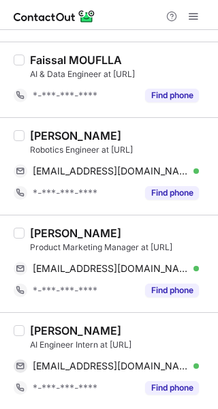
click at [45, 323] on div "Sukanya Mahajan" at bounding box center [75, 330] width 91 height 14
copy div "Sukanya"
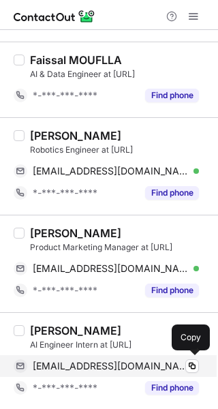
click at [104, 367] on span "mahajansukanyams@gmail.com" at bounding box center [111, 366] width 156 height 12
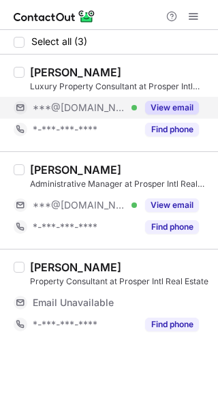
click at [165, 103] on button "View email" at bounding box center [172, 108] width 54 height 14
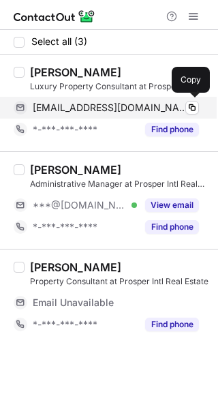
click at [77, 105] on span "[EMAIL_ADDRESS][DOMAIN_NAME]" at bounding box center [111, 107] width 156 height 12
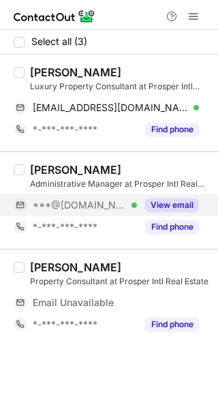
click at [183, 212] on div "View email" at bounding box center [168, 205] width 62 height 22
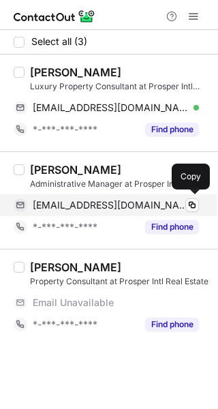
click at [97, 207] on span "arathybaiju18@gmail.com" at bounding box center [111, 205] width 156 height 12
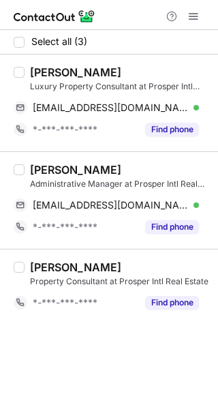
click at [41, 76] on div "Mira Abou Khzam" at bounding box center [75, 72] width 91 height 14
copy div "Mira"
click at [49, 172] on div "Arathy Baiju" at bounding box center [75, 170] width 91 height 14
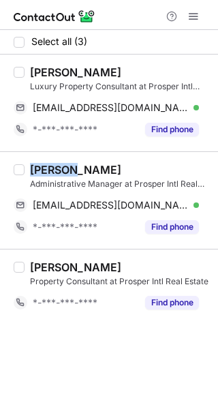
copy div "Arathy"
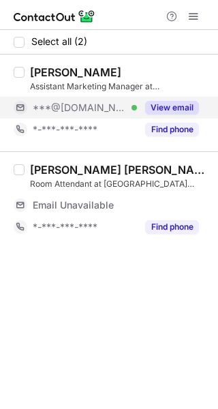
click at [167, 112] on button "View email" at bounding box center [172, 108] width 54 height 14
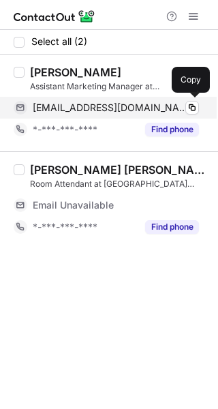
click at [74, 110] on span "[EMAIL_ADDRESS][DOMAIN_NAME]" at bounding box center [111, 107] width 156 height 12
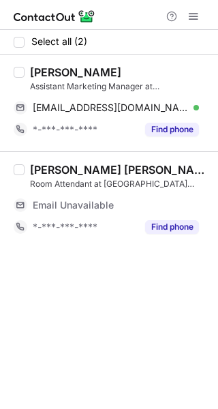
click at [55, 76] on div "[PERSON_NAME]" at bounding box center [75, 72] width 91 height 14
copy div "[PERSON_NAME]"
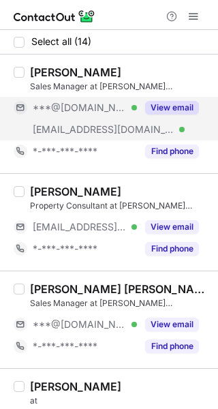
click at [169, 109] on button "View email" at bounding box center [172, 108] width 54 height 14
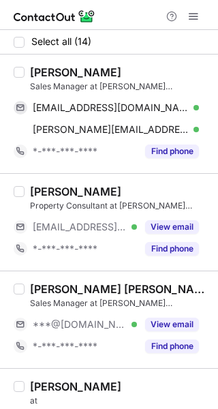
click at [52, 72] on div "[PERSON_NAME]" at bounding box center [75, 72] width 91 height 14
copy div "[PERSON_NAME]"
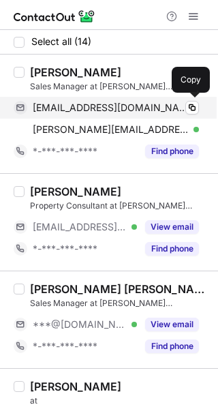
click at [105, 106] on span "[EMAIL_ADDRESS][DOMAIN_NAME]" at bounding box center [111, 107] width 156 height 12
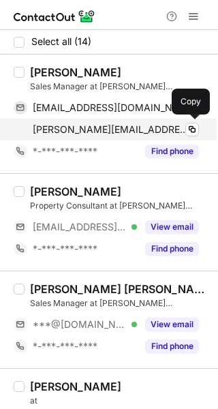
click at [88, 131] on span "[PERSON_NAME][EMAIL_ADDRESS][DOMAIN_NAME]" at bounding box center [111, 129] width 156 height 12
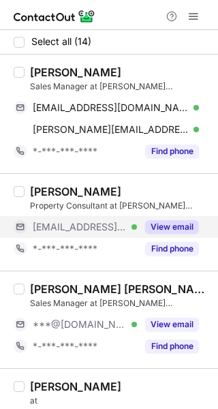
click at [177, 224] on button "View email" at bounding box center [172, 227] width 54 height 14
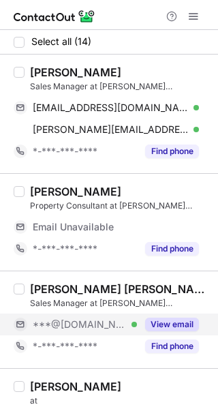
click at [159, 322] on button "View email" at bounding box center [172, 324] width 54 height 14
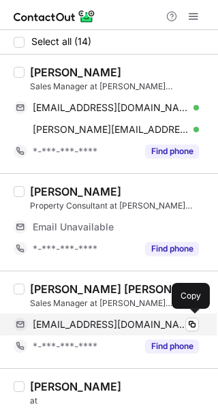
click at [92, 323] on span "syedmurtazajamil@gmail.com" at bounding box center [111, 324] width 156 height 12
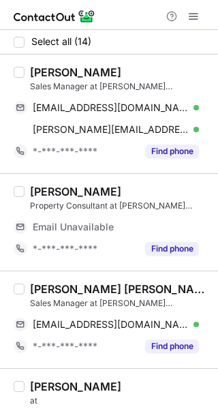
click at [46, 283] on div "[PERSON_NAME] [PERSON_NAME]" at bounding box center [120, 289] width 180 height 14
copy div "SYED"
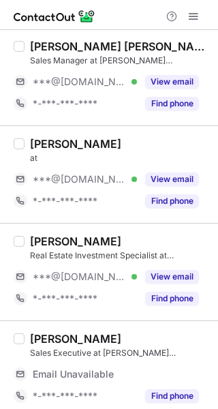
scroll to position [240, 0]
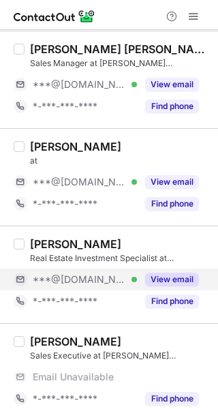
click at [183, 276] on button "View email" at bounding box center [172, 279] width 54 height 14
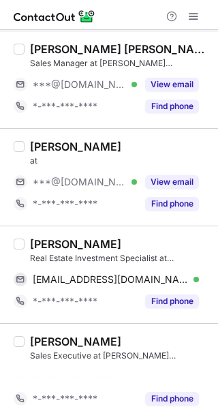
click at [51, 240] on div "[PERSON_NAME]" at bounding box center [75, 244] width 91 height 14
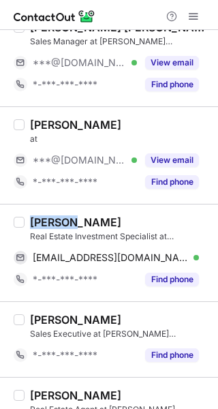
copy div "Kaleem"
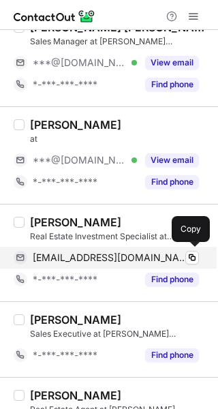
click at [101, 254] on span "[EMAIL_ADDRESS][DOMAIN_NAME]" at bounding box center [111, 257] width 156 height 12
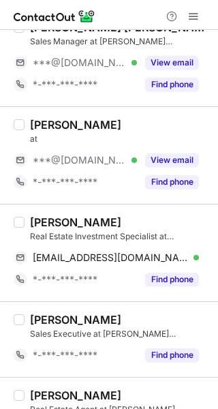
click at [118, 302] on div "[PERSON_NAME] Sales Executive at [PERSON_NAME][GEOGRAPHIC_DATA] Property *-***-…" at bounding box center [109, 339] width 218 height 76
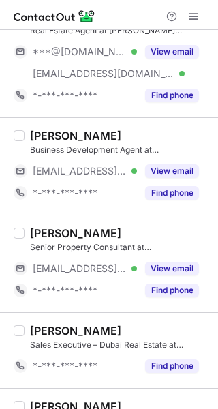
scroll to position [594, 0]
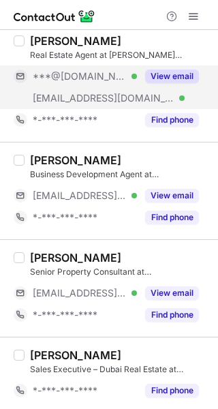
click at [179, 81] on button "View email" at bounding box center [172, 76] width 54 height 14
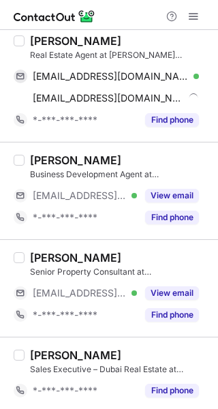
click at [40, 40] on div "Monika Shaw" at bounding box center [75, 41] width 91 height 14
copy div "Monika"
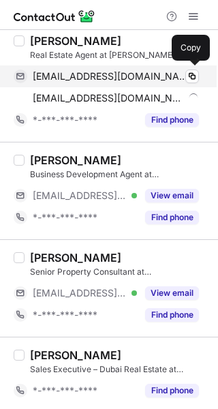
click at [62, 75] on span "monikashaw697@gmail.com" at bounding box center [111, 76] width 156 height 12
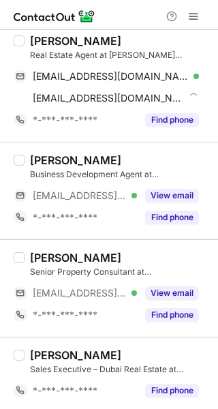
scroll to position [920, 0]
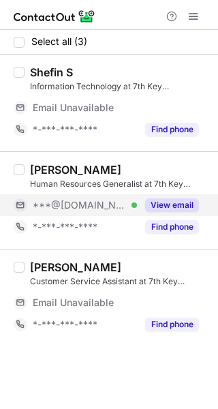
click at [163, 207] on button "View email" at bounding box center [172, 205] width 54 height 14
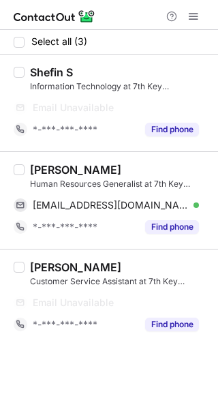
click at [45, 175] on div "[PERSON_NAME]" at bounding box center [75, 170] width 91 height 14
copy div "Miguel"
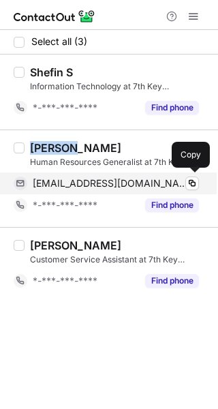
click at [144, 183] on span "miguelmontesjm@gmail.com" at bounding box center [111, 183] width 156 height 12
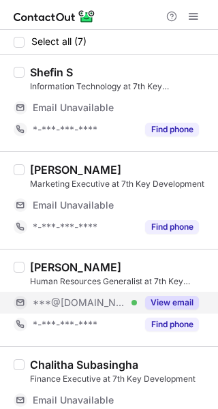
click at [158, 300] on button "View email" at bounding box center [172, 303] width 54 height 14
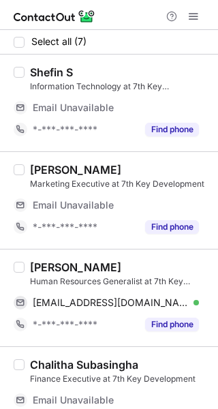
scroll to position [331, 0]
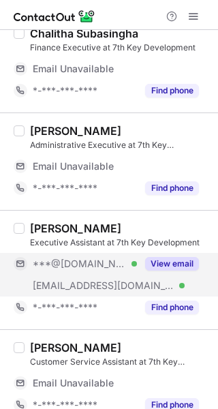
click at [180, 253] on div "View email" at bounding box center [168, 264] width 62 height 22
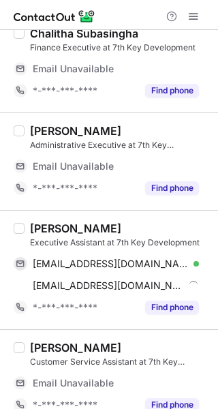
click at [52, 227] on div "Jenalyn Cabalza" at bounding box center [75, 228] width 91 height 14
copy div "Jenalyn"
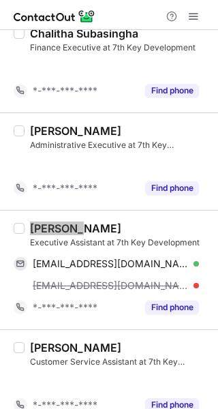
scroll to position [239, 0]
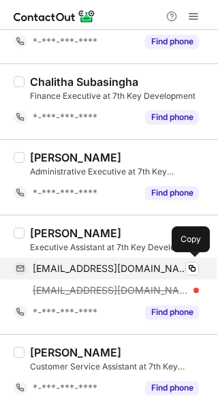
click at [54, 262] on span "cabalzajen@gmail.com" at bounding box center [111, 268] width 156 height 12
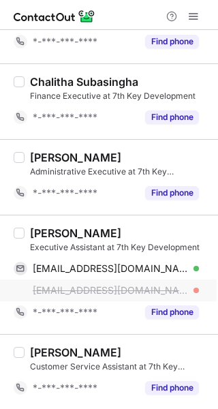
click at [174, 280] on div "jenalyn@lawfarm.com" at bounding box center [106, 290] width 185 height 22
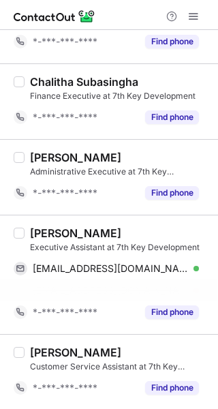
scroll to position [217, 0]
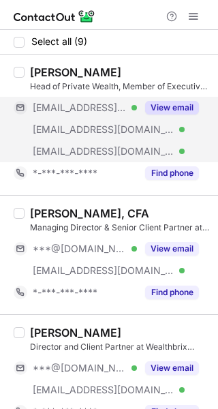
click at [165, 110] on button "View email" at bounding box center [172, 108] width 54 height 14
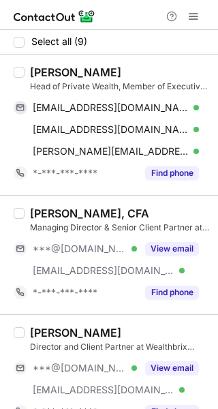
click at [40, 72] on div "Vipul Malhan" at bounding box center [75, 72] width 91 height 14
copy div "Vipul"
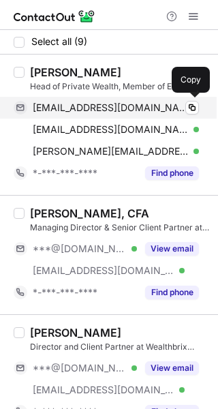
click at [110, 106] on span "vipulmalhan@rediffmail.com" at bounding box center [111, 107] width 156 height 12
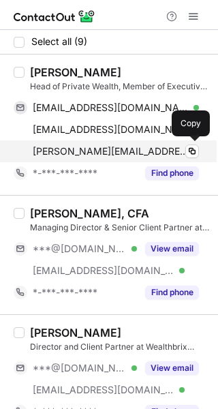
click at [81, 148] on span "vipul@wealthbrix.co" at bounding box center [111, 151] width 156 height 12
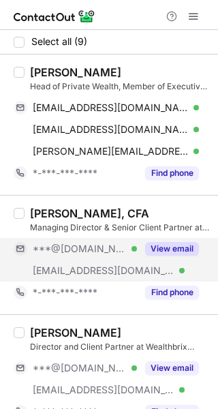
click at [168, 247] on button "View email" at bounding box center [172, 249] width 54 height 14
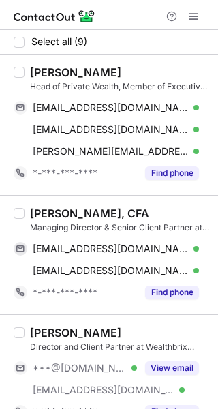
click at [95, 204] on div "Abhishek Somani, CFA Managing Director & Senior Client Partner at Wealthbrix Ca…" at bounding box center [109, 254] width 218 height 119
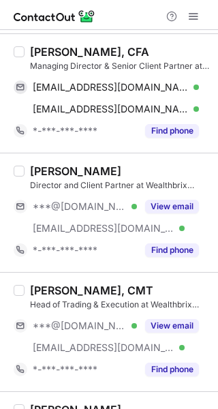
scroll to position [245, 0]
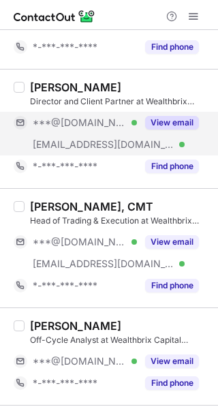
click at [165, 122] on button "View email" at bounding box center [172, 123] width 54 height 14
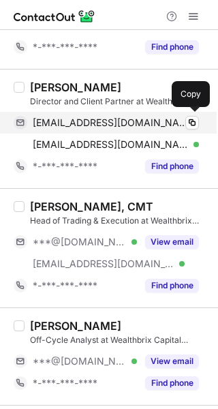
click at [61, 121] on span "nazirahmadmir333@gmail.com" at bounding box center [111, 122] width 156 height 12
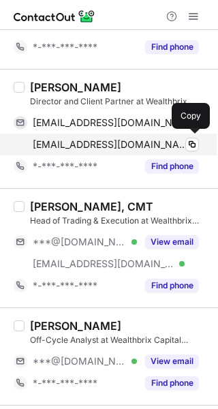
click at [80, 139] on span "nazir@wealthbrix.co" at bounding box center [111, 144] width 156 height 12
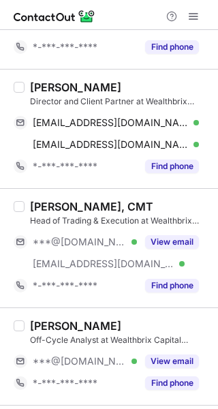
click at [42, 86] on div "Nazir Mir" at bounding box center [75, 87] width 91 height 14
copy div "Nazir"
click at [135, 299] on div "Ken Job, CMT Head of Trading & Execution at Wealthbrix Capital Partners Limited…" at bounding box center [109, 247] width 218 height 119
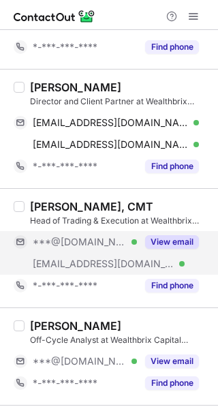
click at [165, 242] on button "View email" at bounding box center [172, 242] width 54 height 14
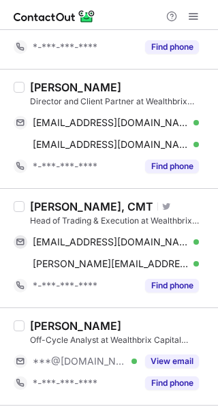
click at [39, 206] on div "Ken Job, CMT" at bounding box center [91, 207] width 123 height 14
copy div "Ken"
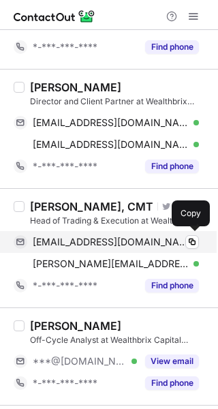
click at [55, 239] on span "vjken@hotmail.com" at bounding box center [111, 242] width 156 height 12
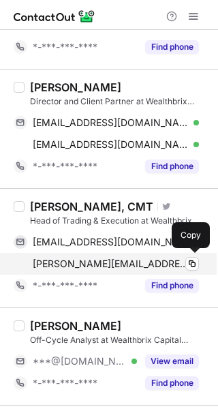
click at [99, 264] on span "ken@wealthbrix.co" at bounding box center [111, 263] width 156 height 12
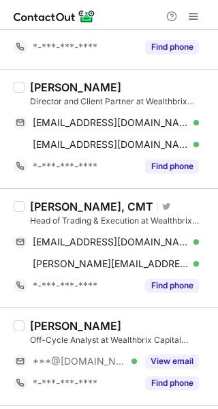
click at [131, 310] on div "Arjan Vohra Off-Cycle Analyst at Wealthbrix Capital Partners Limited ***@gmail.…" at bounding box center [109, 355] width 218 height 97
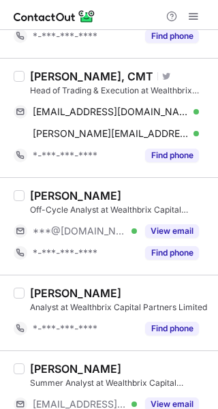
scroll to position [381, 0]
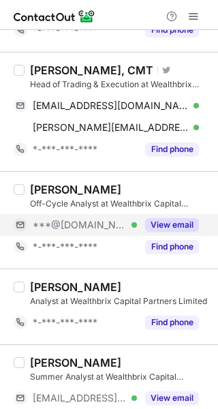
click at [89, 230] on span "***@gmail.com" at bounding box center [80, 225] width 94 height 12
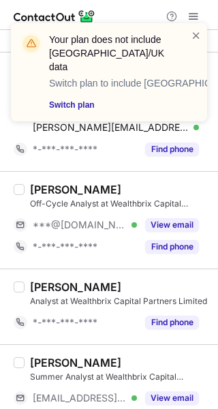
click at [44, 189] on div "Arjan Vohra" at bounding box center [75, 190] width 91 height 14
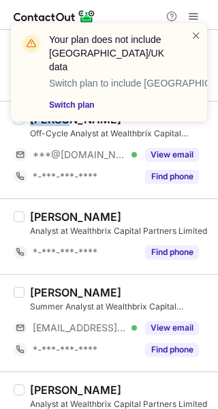
scroll to position [499, 0]
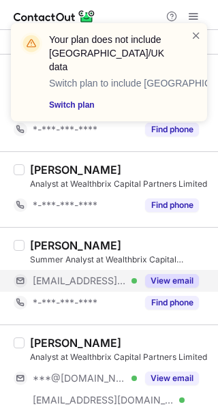
click at [167, 279] on button "View email" at bounding box center [172, 281] width 54 height 14
click at [40, 247] on div "Deep Banerjee" at bounding box center [75, 245] width 91 height 14
copy div "Deep"
click at [78, 275] on span "***@wealthbrix.co" at bounding box center [80, 280] width 94 height 12
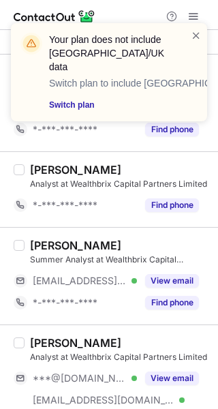
scroll to position [652, 0]
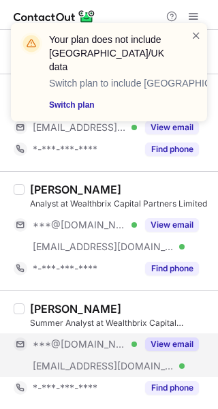
click at [175, 349] on button "View email" at bounding box center [172, 344] width 54 height 14
click at [162, 343] on button "View email" at bounding box center [172, 344] width 54 height 14
click at [163, 343] on button "View email" at bounding box center [172, 344] width 54 height 14
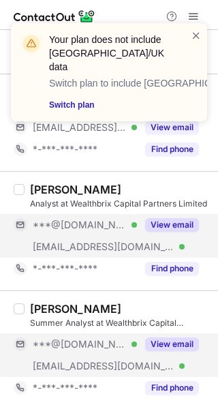
click at [170, 225] on button "View email" at bounding box center [172, 225] width 54 height 14
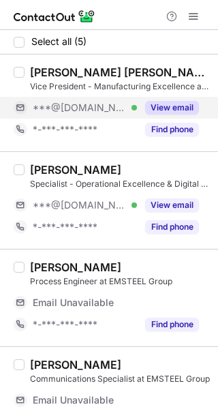
click at [157, 108] on button "View email" at bounding box center [172, 108] width 54 height 14
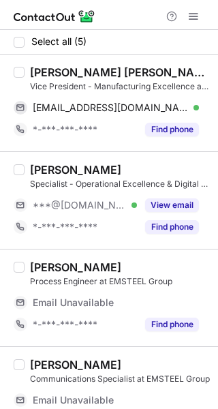
click at [69, 73] on div "[PERSON_NAME] [PERSON_NAME]" at bounding box center [120, 72] width 180 height 14
copy div "[PERSON_NAME]"
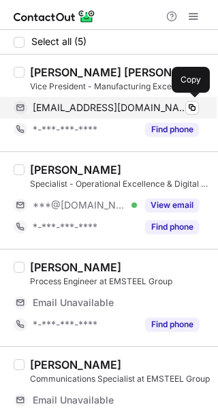
click at [115, 104] on span "[EMAIL_ADDRESS][DOMAIN_NAME]" at bounding box center [111, 107] width 156 height 12
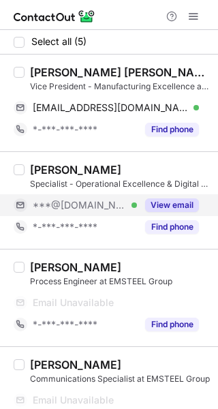
click at [155, 204] on button "View email" at bounding box center [172, 205] width 54 height 14
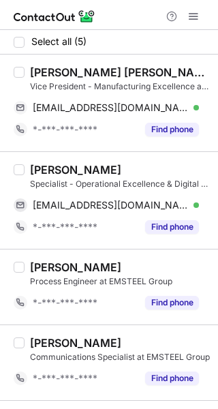
click at [39, 174] on div "Vinko Novaković" at bounding box center [75, 170] width 91 height 14
copy div "Vinko"
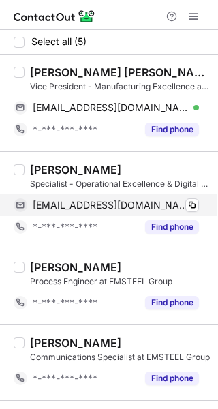
click at [128, 201] on span "novakovicvinko@gmail.com" at bounding box center [111, 205] width 156 height 12
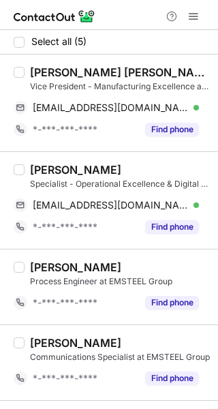
click at [167, 258] on div "Ahmed Alwahedi Process Engineer at EMSTEEL Group *-***-***-**** Find phone" at bounding box center [109, 287] width 218 height 76
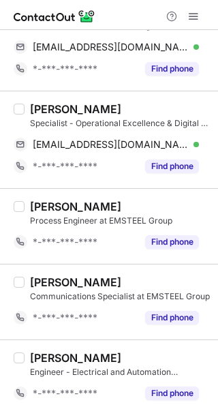
scroll to position [66, 0]
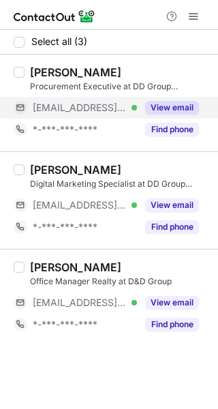
click at [157, 110] on button "View email" at bounding box center [172, 108] width 54 height 14
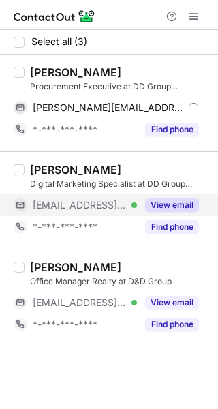
click at [159, 198] on button "View email" at bounding box center [172, 205] width 54 height 14
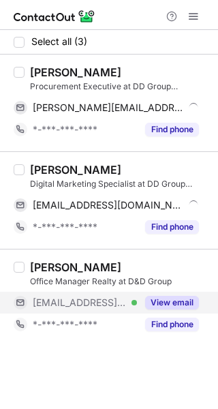
click at [168, 302] on button "View email" at bounding box center [172, 303] width 54 height 14
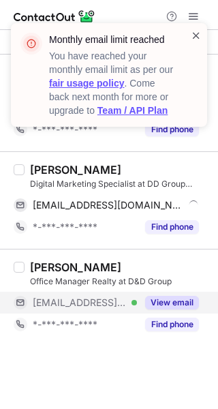
click at [194, 37] on span at bounding box center [196, 36] width 11 height 14
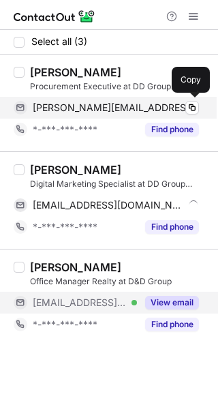
click at [96, 111] on span "anamika@ddgroup.ae" at bounding box center [116, 107] width 166 height 12
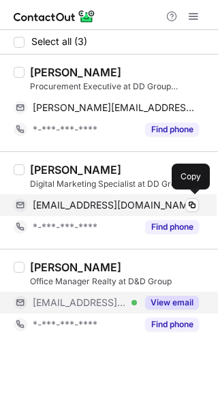
click at [65, 205] on span "cale@ddgroup.ae" at bounding box center [115, 205] width 164 height 12
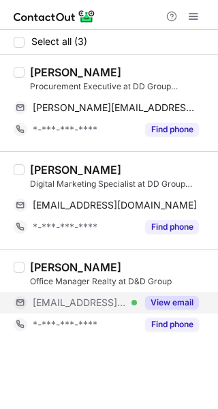
click at [42, 173] on div "Cale Varga" at bounding box center [75, 170] width 91 height 14
copy div "Cale"
click at [48, 79] on div "Anamika Baburaj Procurement Executive at DD Group Dubai" at bounding box center [120, 78] width 180 height 27
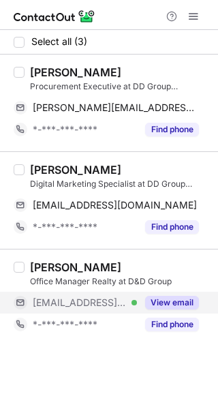
click at [43, 73] on div "Anamika Baburaj" at bounding box center [75, 72] width 91 height 14
copy div "Anamika"
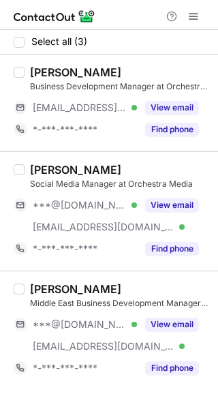
click at [35, 78] on div "Elvin Ahmadzada" at bounding box center [75, 72] width 91 height 14
copy div "Elvin"
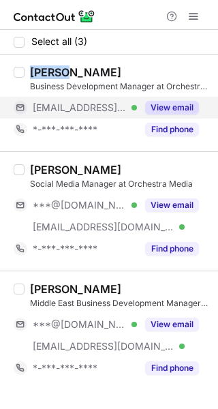
click at [165, 106] on button "View email" at bounding box center [172, 108] width 54 height 14
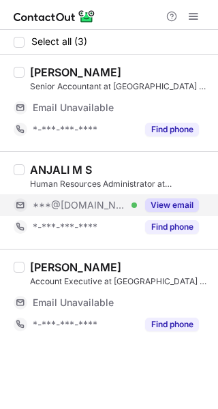
click at [193, 196] on div "View email" at bounding box center [168, 205] width 62 height 22
